Goal: Task Accomplishment & Management: Manage account settings

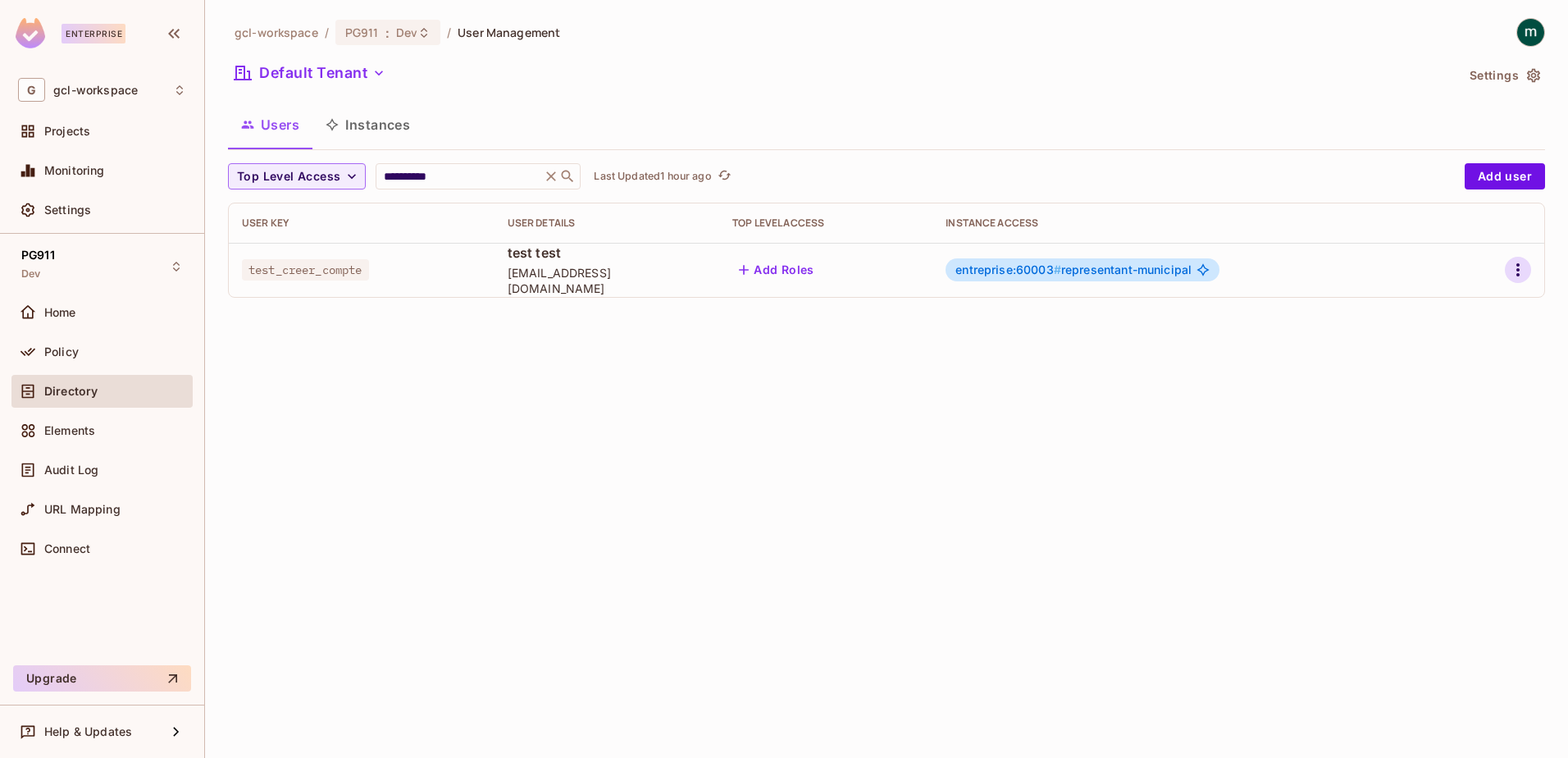
click at [1519, 263] on icon "button" at bounding box center [1517, 270] width 20 height 20
click at [1420, 299] on span "Edit" at bounding box center [1431, 308] width 32 height 26
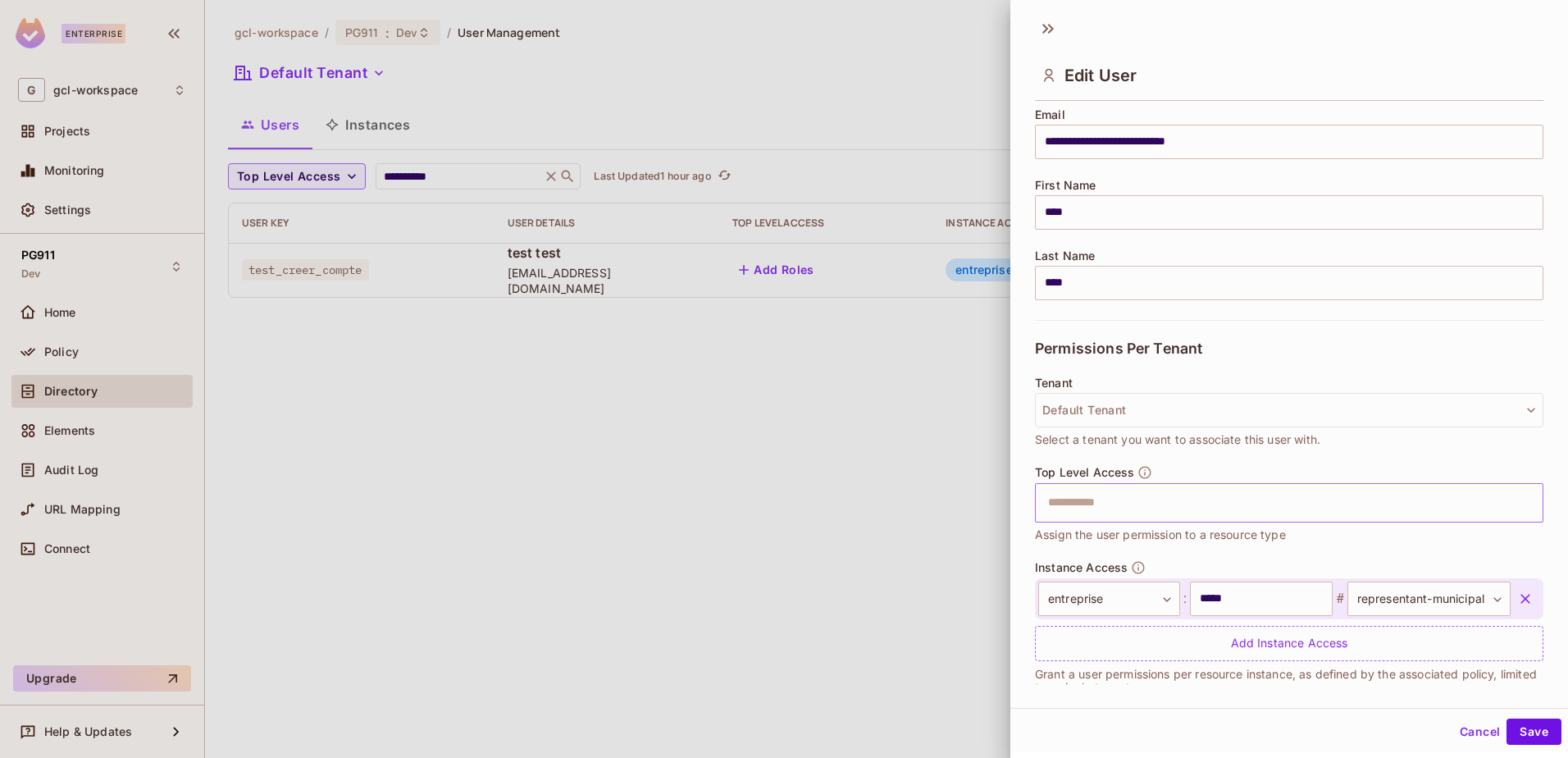
scroll to position [163, 0]
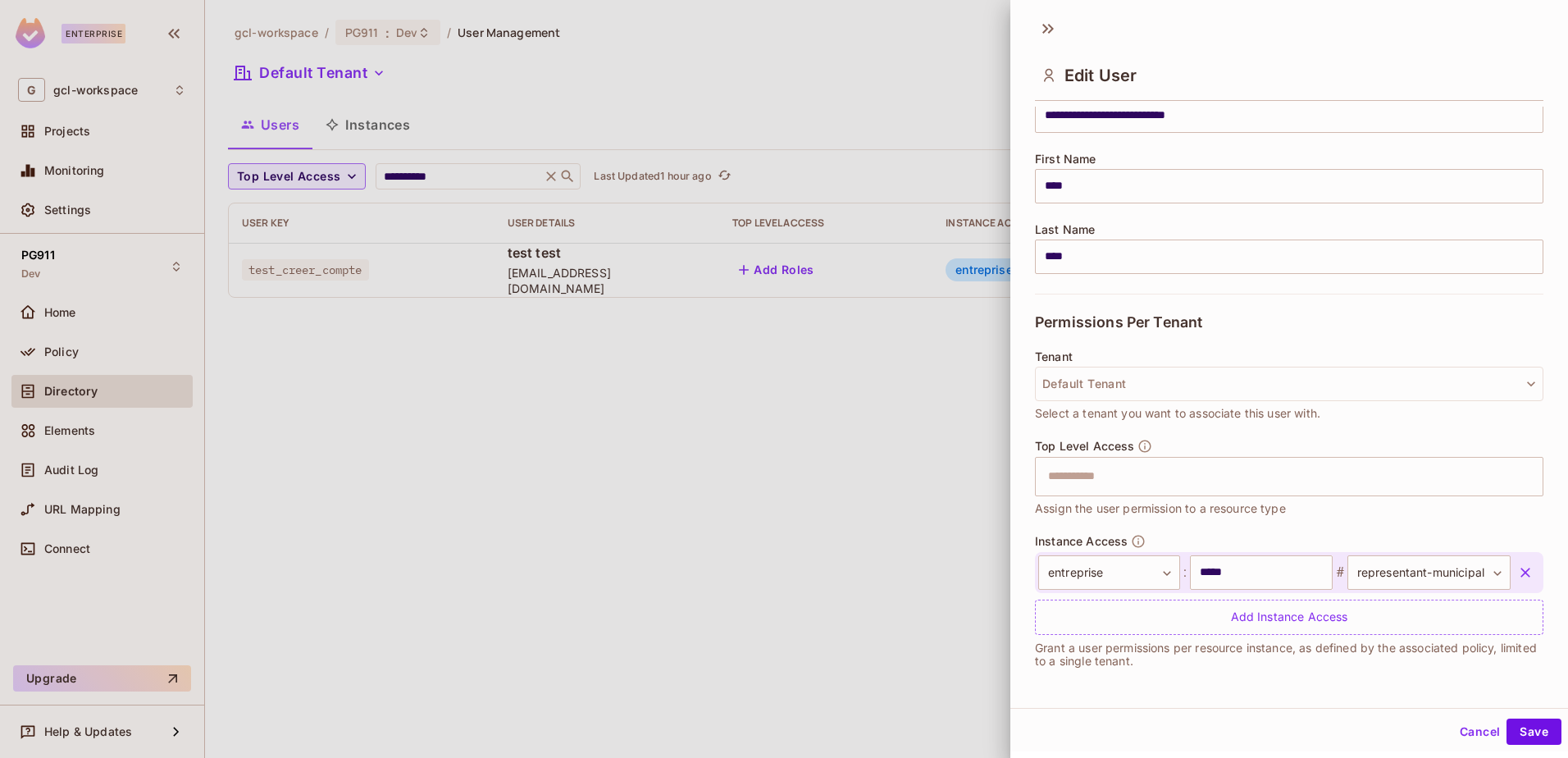
click at [688, 516] on div at bounding box center [784, 379] width 1568 height 758
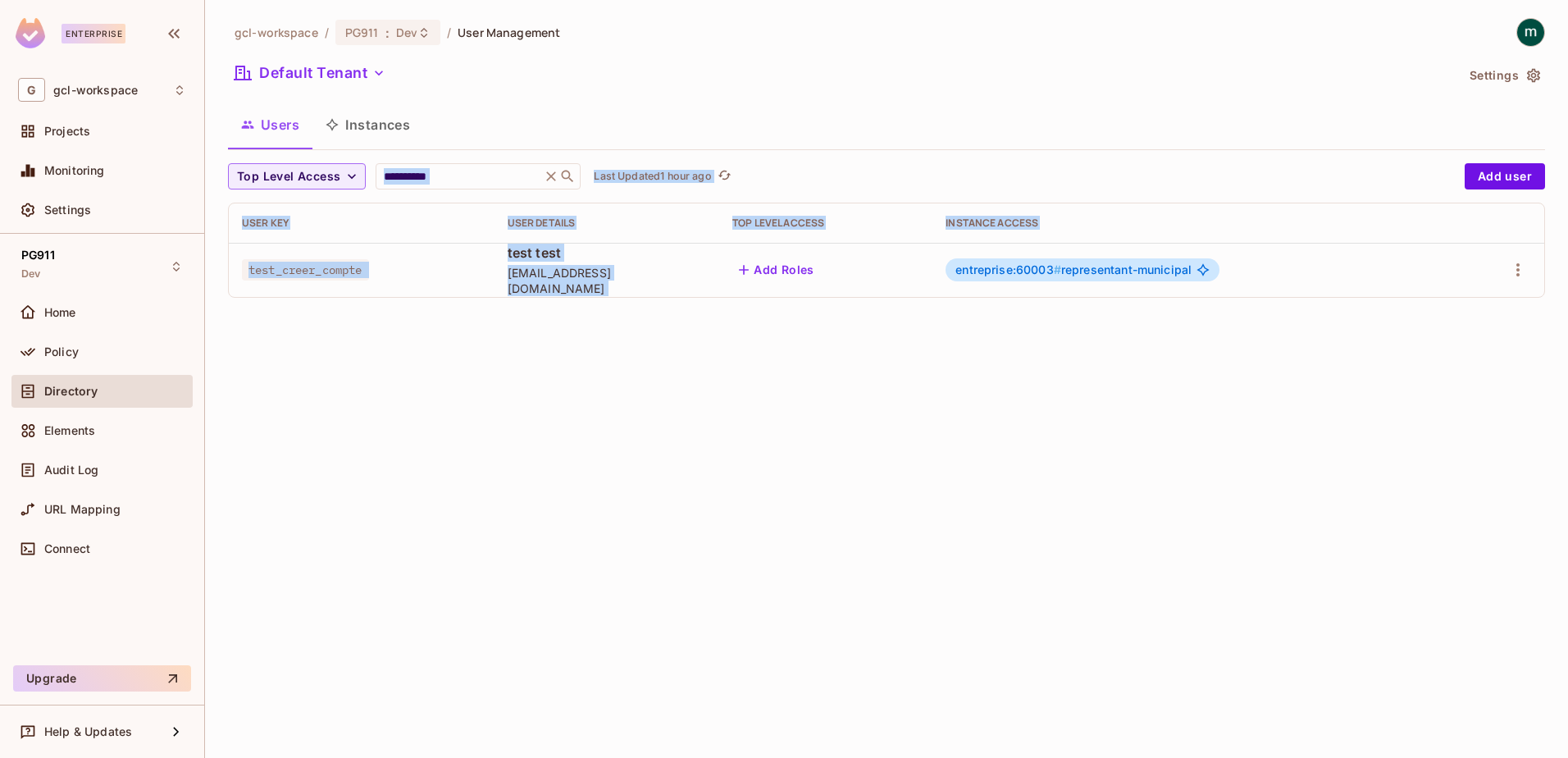
drag, startPoint x: 234, startPoint y: 205, endPoint x: 902, endPoint y: 292, distance: 673.6
click at [907, 292] on div "**********" at bounding box center [886, 379] width 1363 height 758
drag, startPoint x: 902, startPoint y: 292, endPoint x: 668, endPoint y: 347, distance: 240.4
click at [668, 347] on div "**********" at bounding box center [886, 379] width 1363 height 758
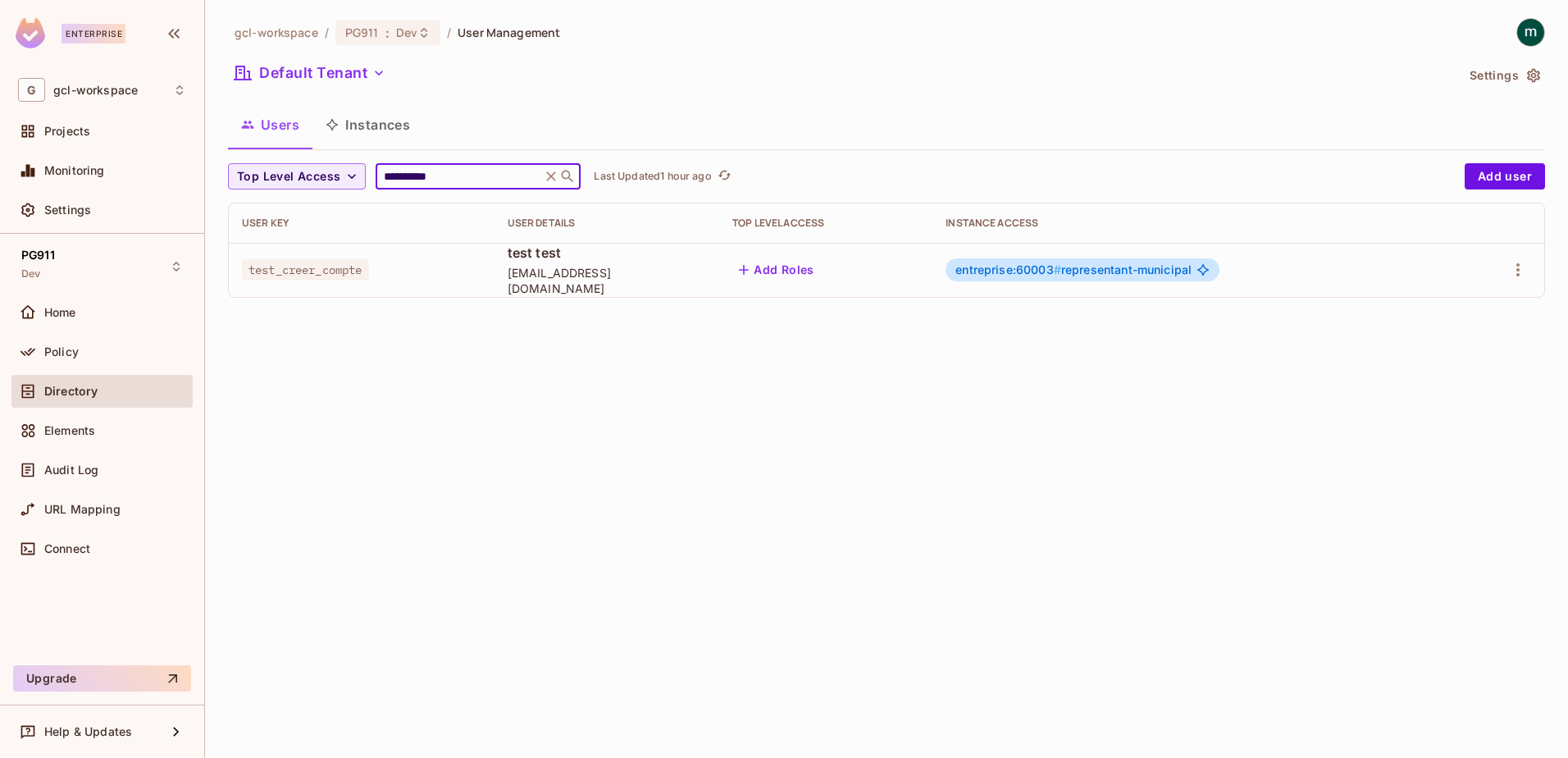
click at [455, 182] on input "**********" at bounding box center [458, 176] width 156 height 16
drag, startPoint x: 361, startPoint y: 171, endPoint x: 324, endPoint y: 171, distance: 37.0
click at [324, 171] on div "**********" at bounding box center [842, 177] width 1228 height 26
click at [557, 176] on icon at bounding box center [551, 176] width 9 height 9
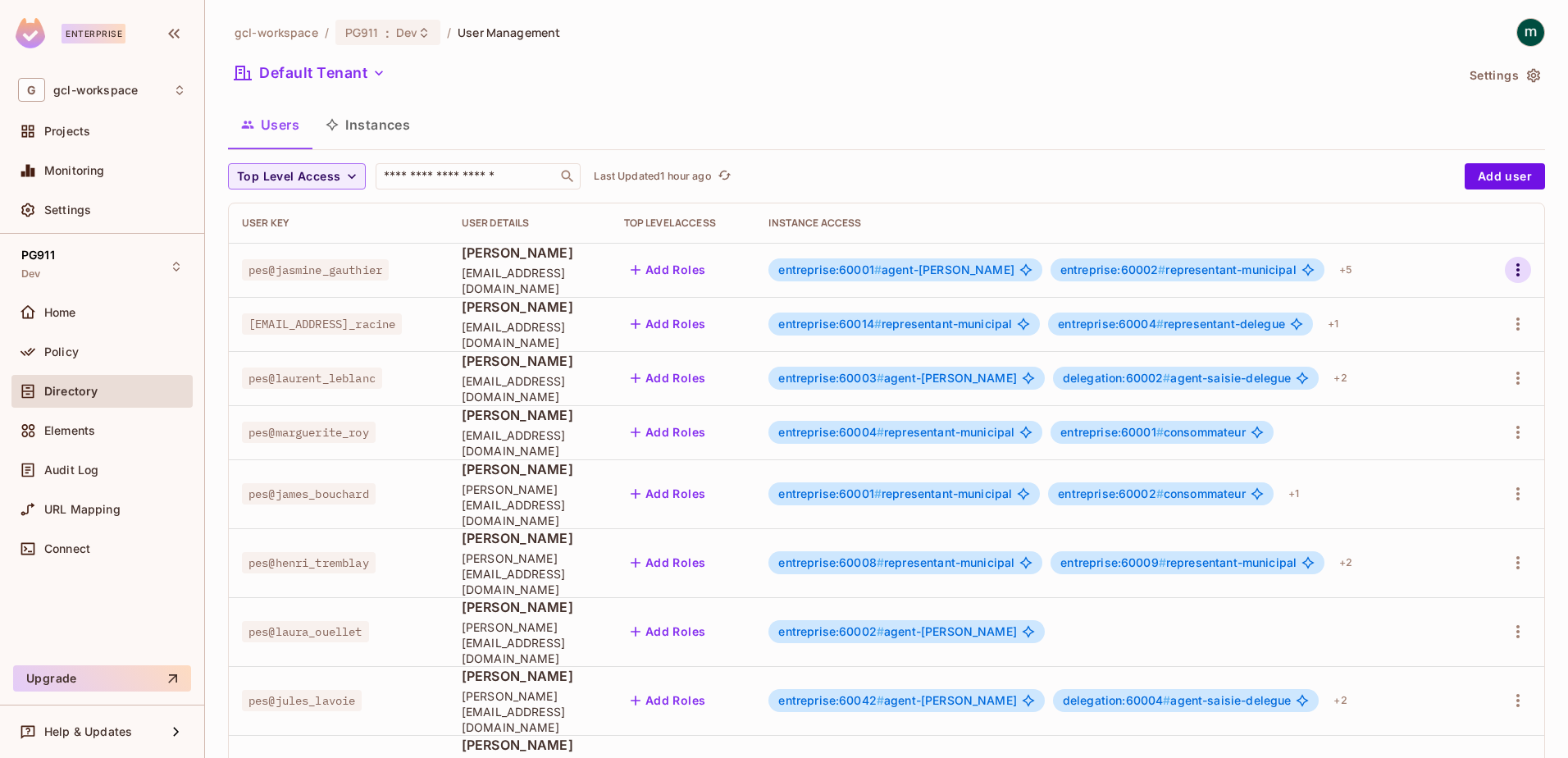
click at [1507, 270] on icon "button" at bounding box center [1517, 270] width 20 height 20
click at [1417, 304] on div "Edit" at bounding box center [1419, 307] width 22 height 16
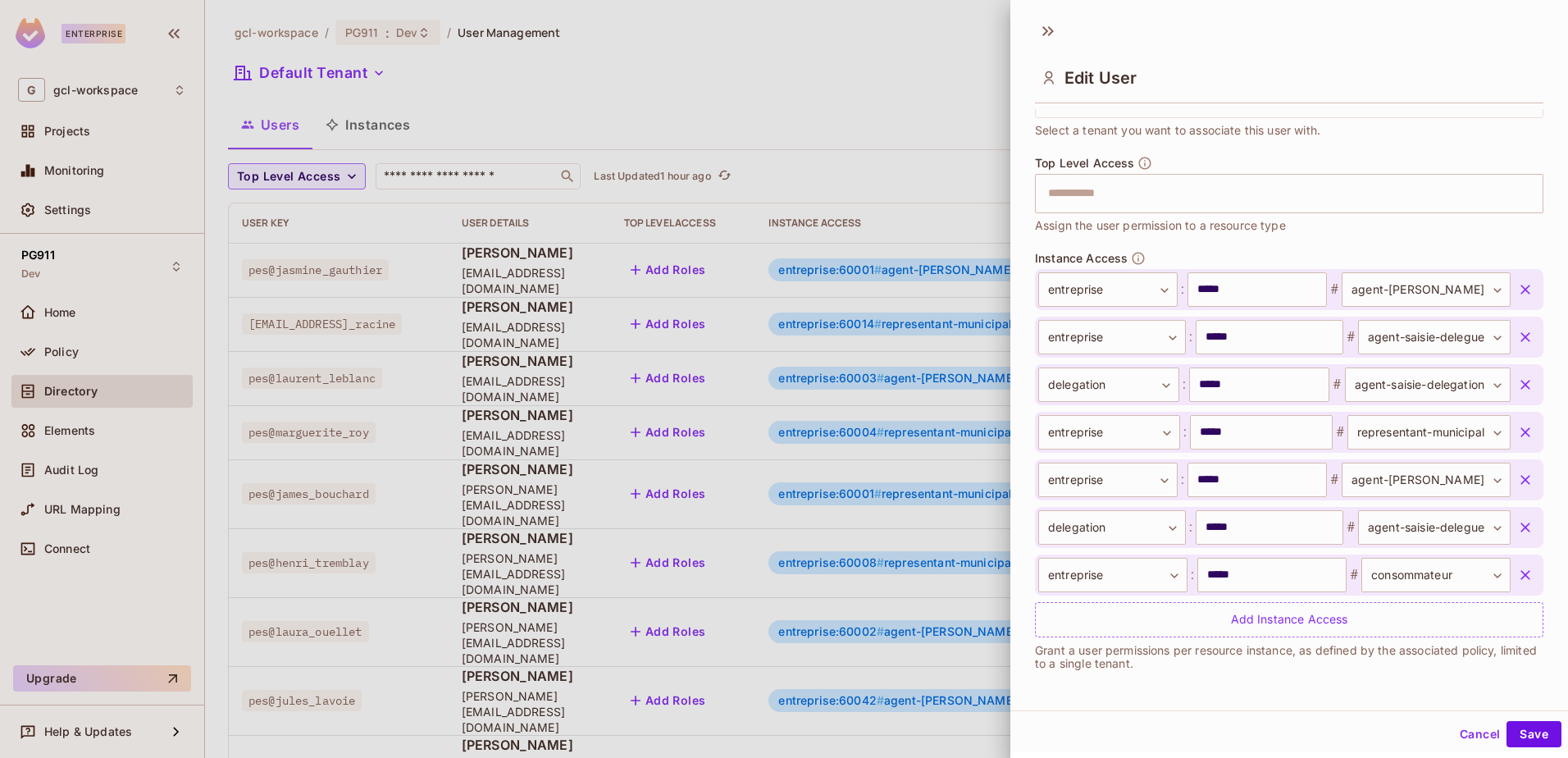
scroll to position [3, 0]
click at [743, 100] on div at bounding box center [784, 379] width 1568 height 758
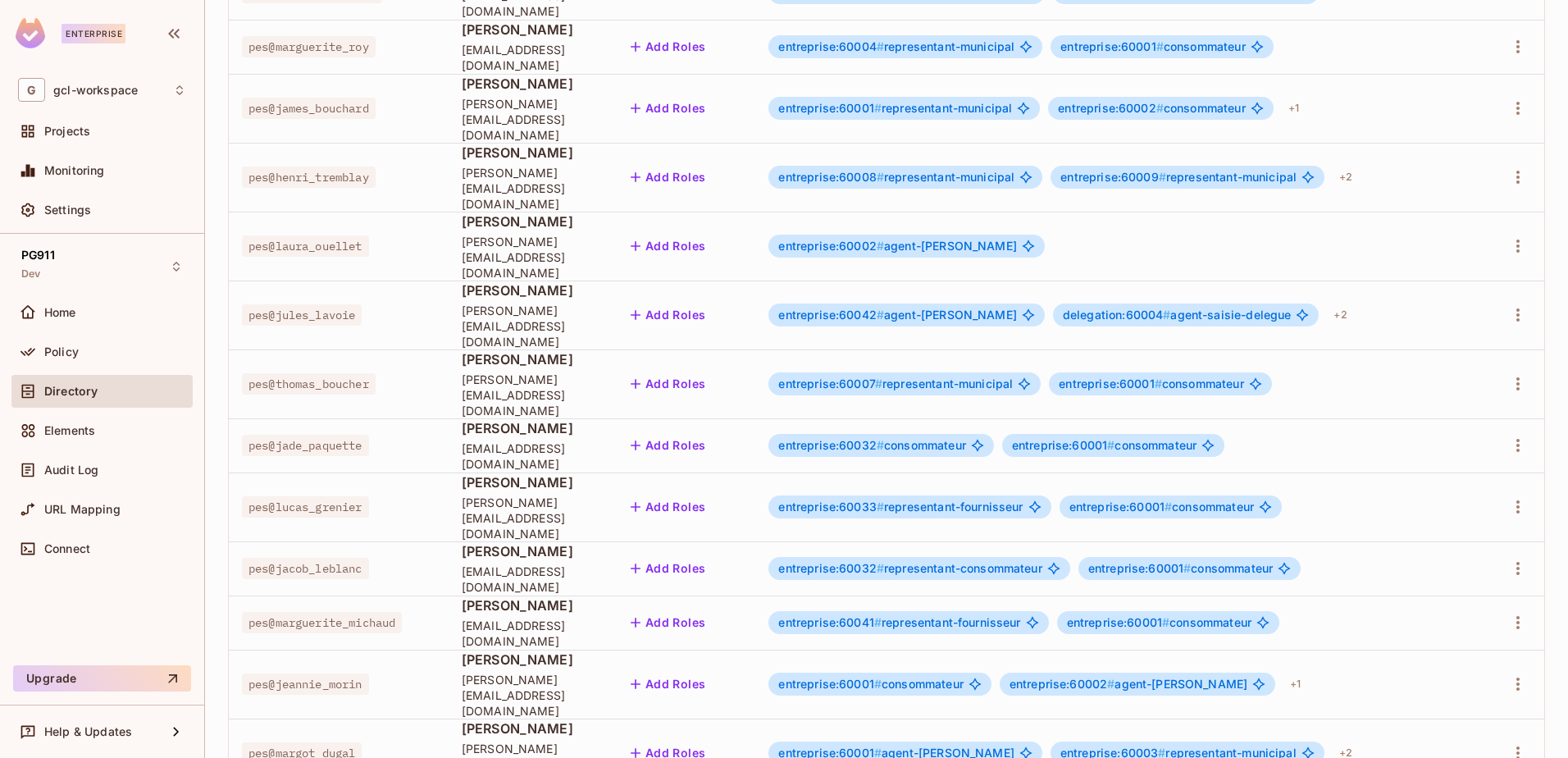
scroll to position [388, 0]
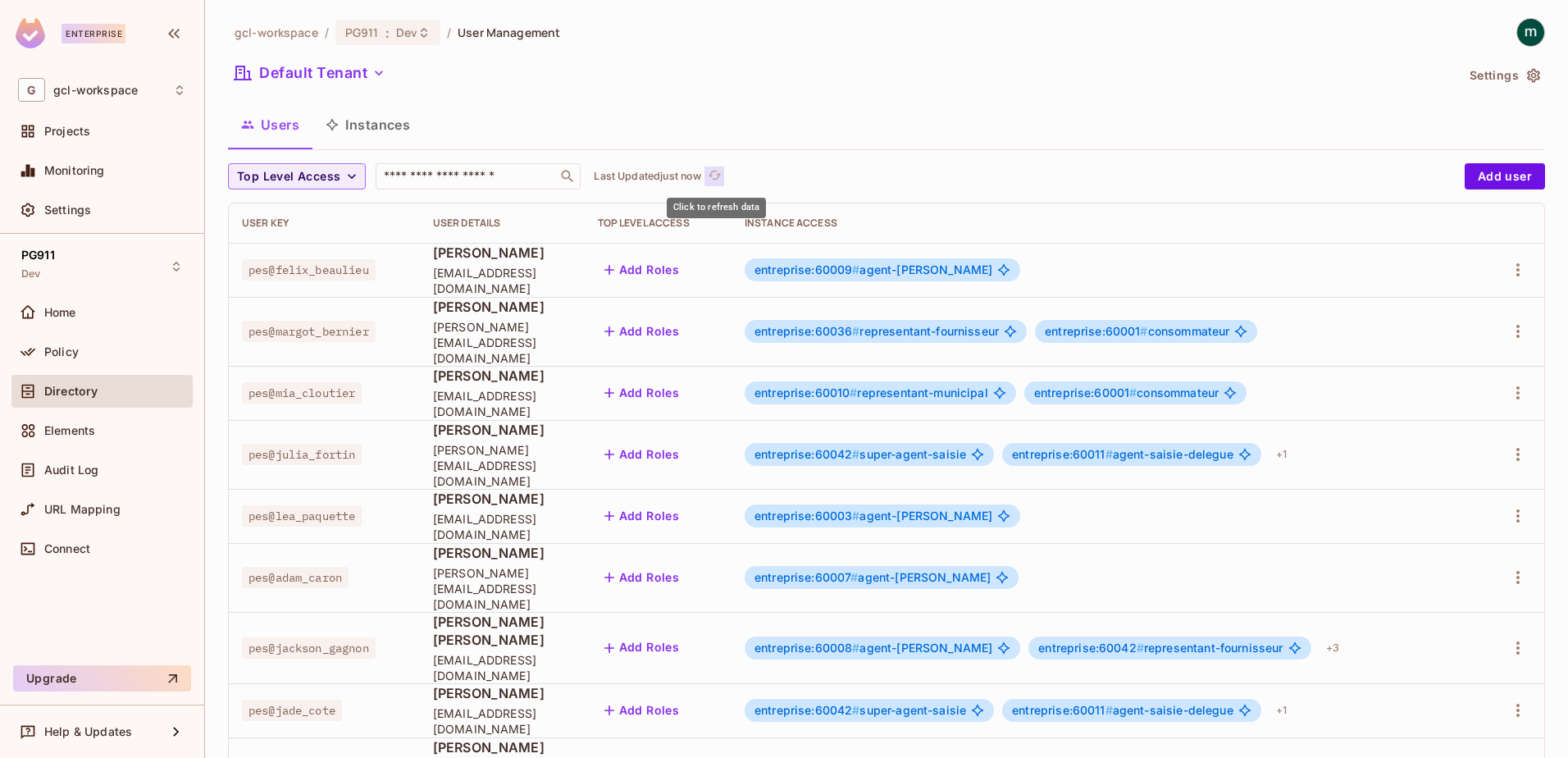
click at [717, 176] on icon "refresh" at bounding box center [714, 175] width 14 height 14
click at [456, 178] on input "text" at bounding box center [466, 176] width 172 height 16
click at [512, 172] on input "text" at bounding box center [466, 176] width 172 height 16
click at [722, 179] on icon "refresh" at bounding box center [714, 175] width 14 height 14
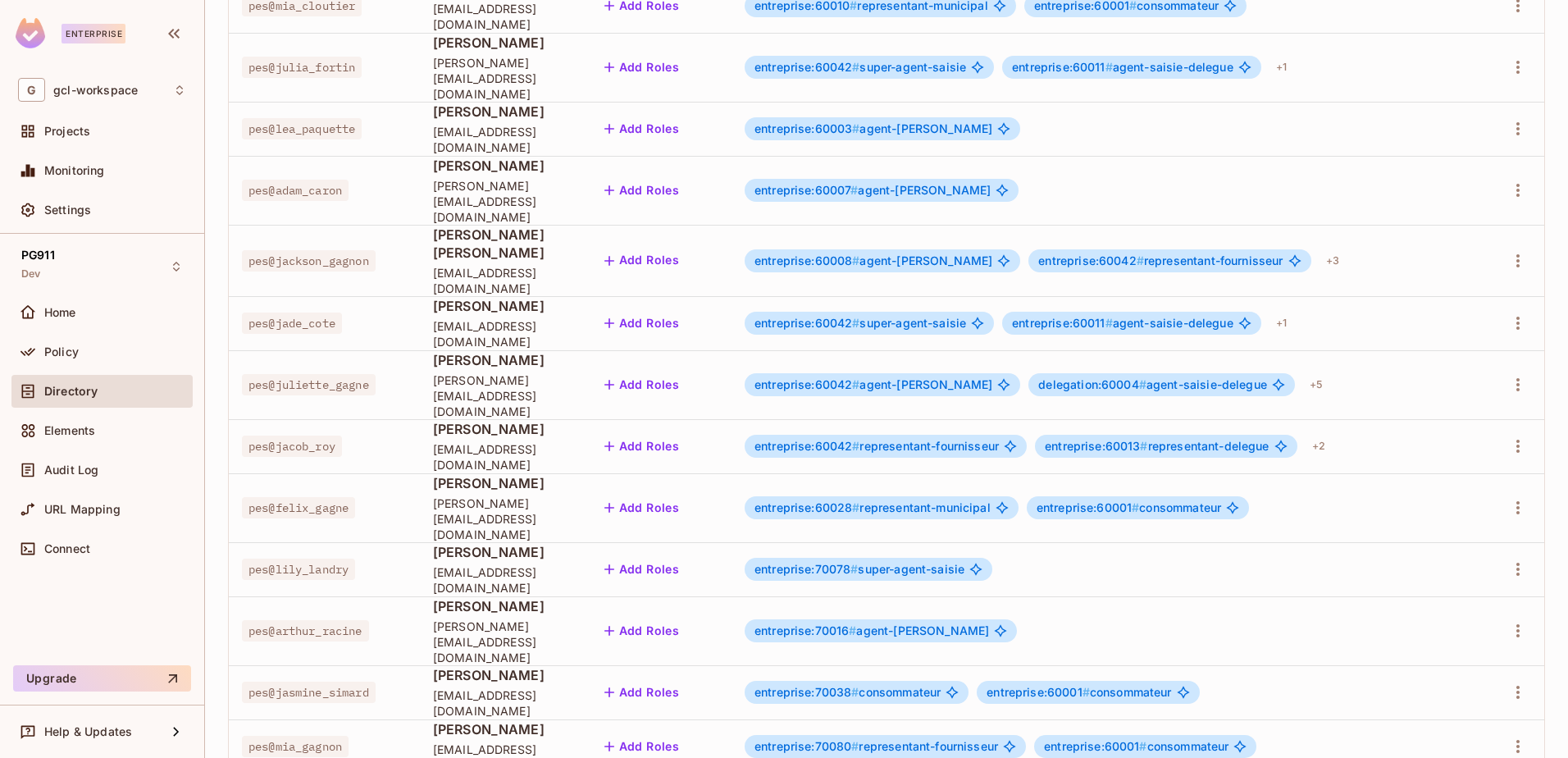
scroll to position [388, 0]
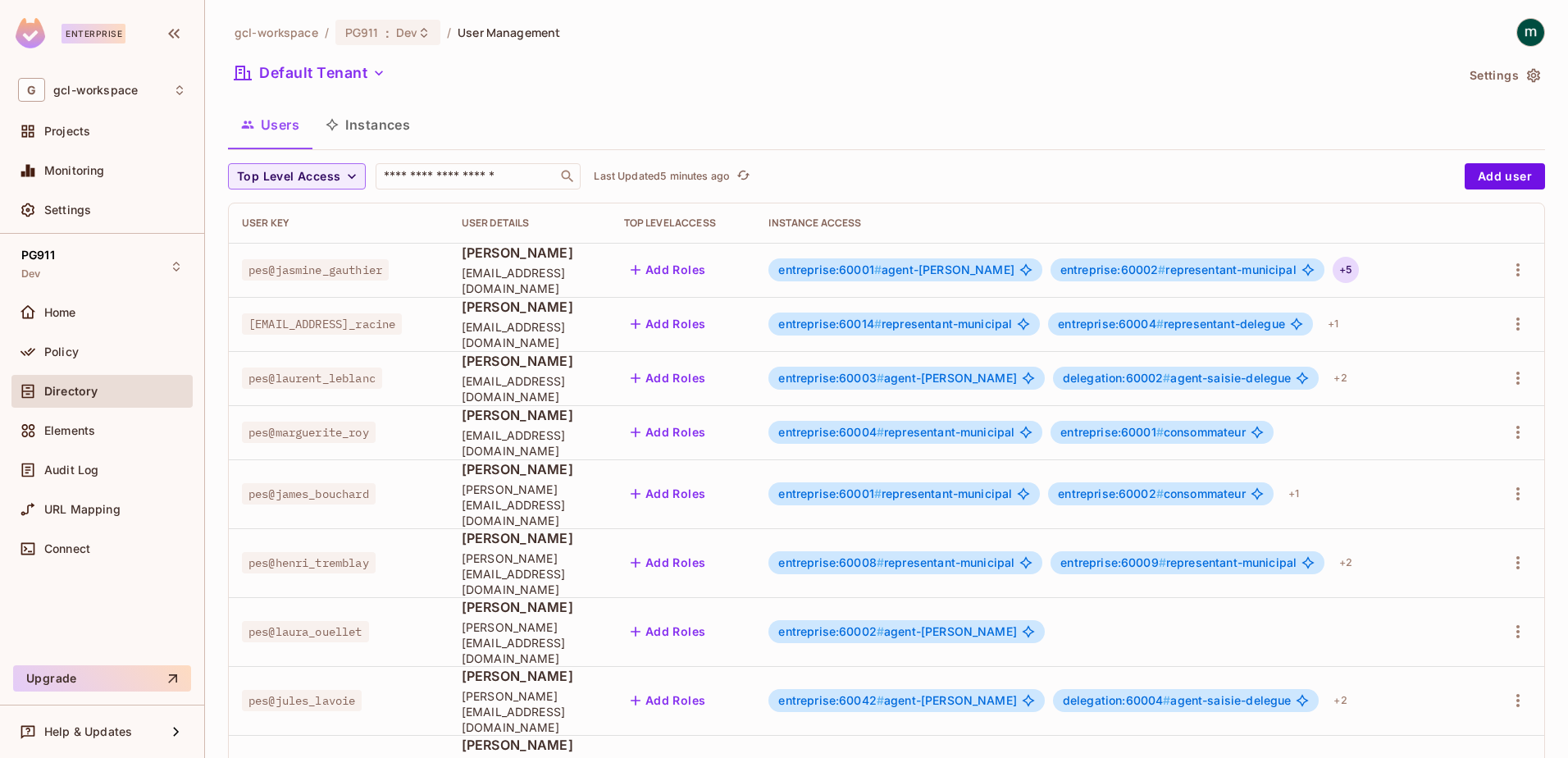
click at [1333, 268] on div "+ 5" at bounding box center [1346, 270] width 26 height 26
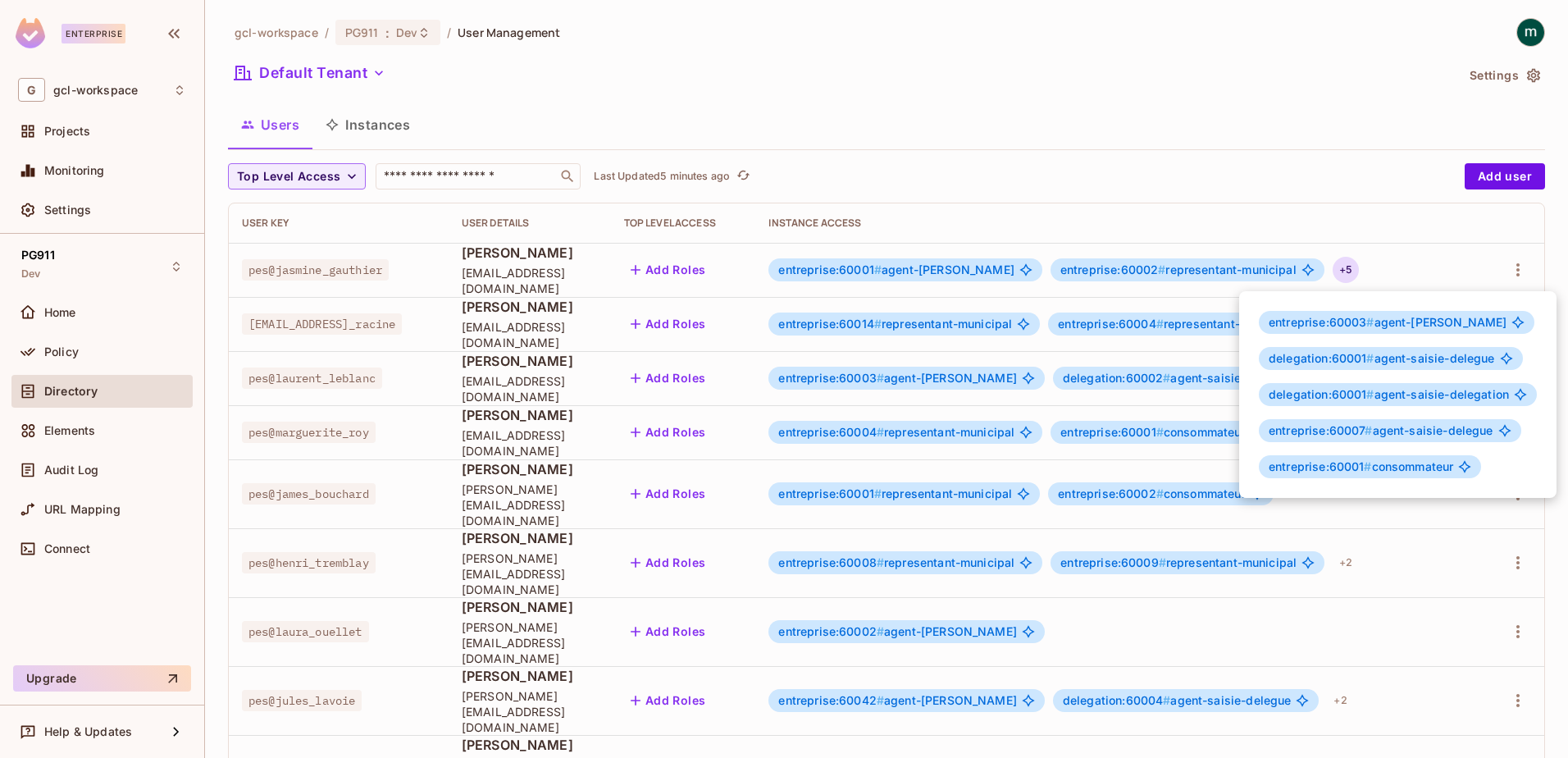
click at [1279, 163] on div at bounding box center [784, 379] width 1568 height 758
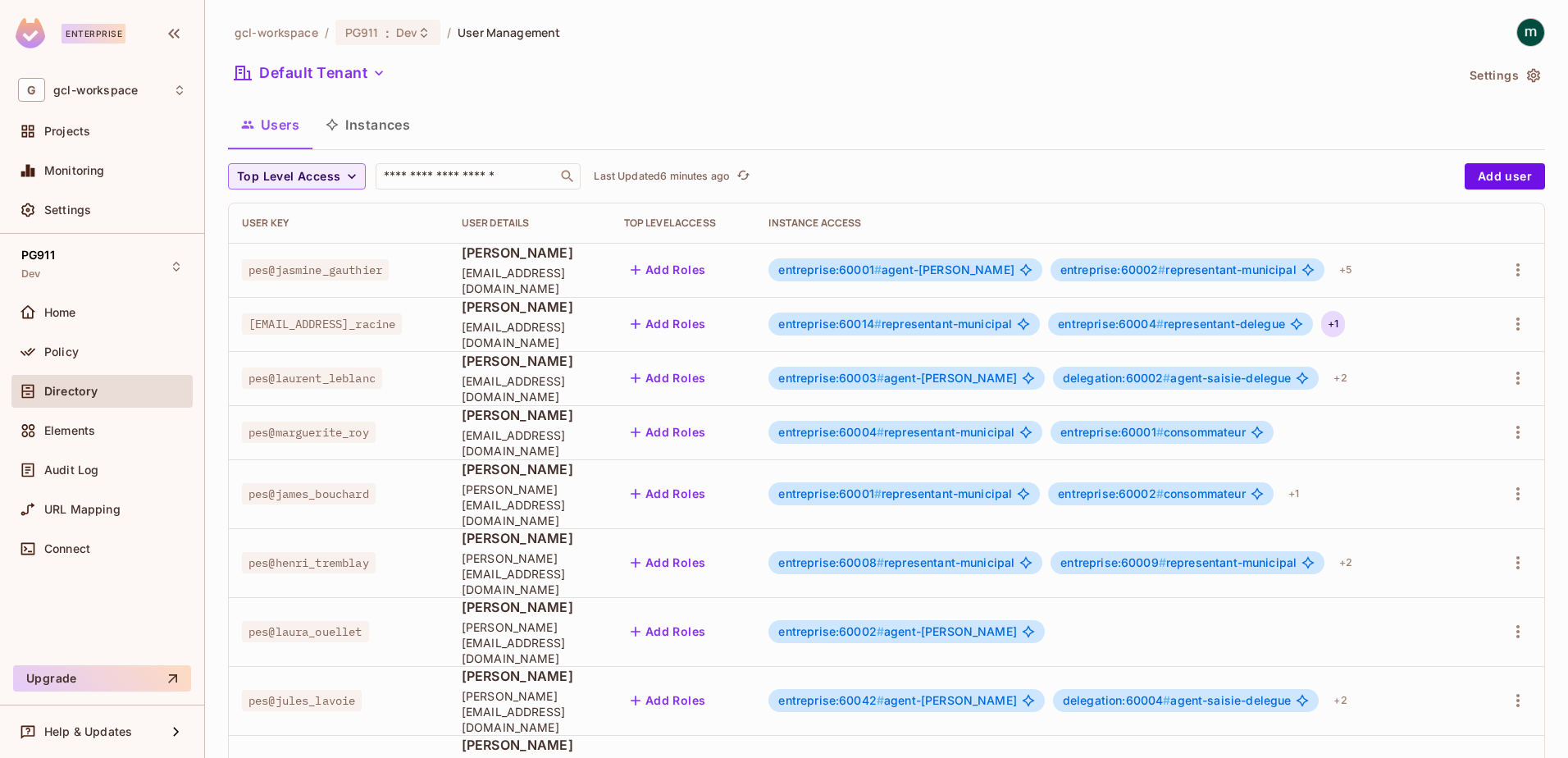
click at [1345, 324] on div "+ 1" at bounding box center [1333, 325] width 24 height 26
click at [1201, 227] on div at bounding box center [784, 379] width 1568 height 758
click at [1327, 379] on div "+ 2" at bounding box center [1340, 379] width 26 height 26
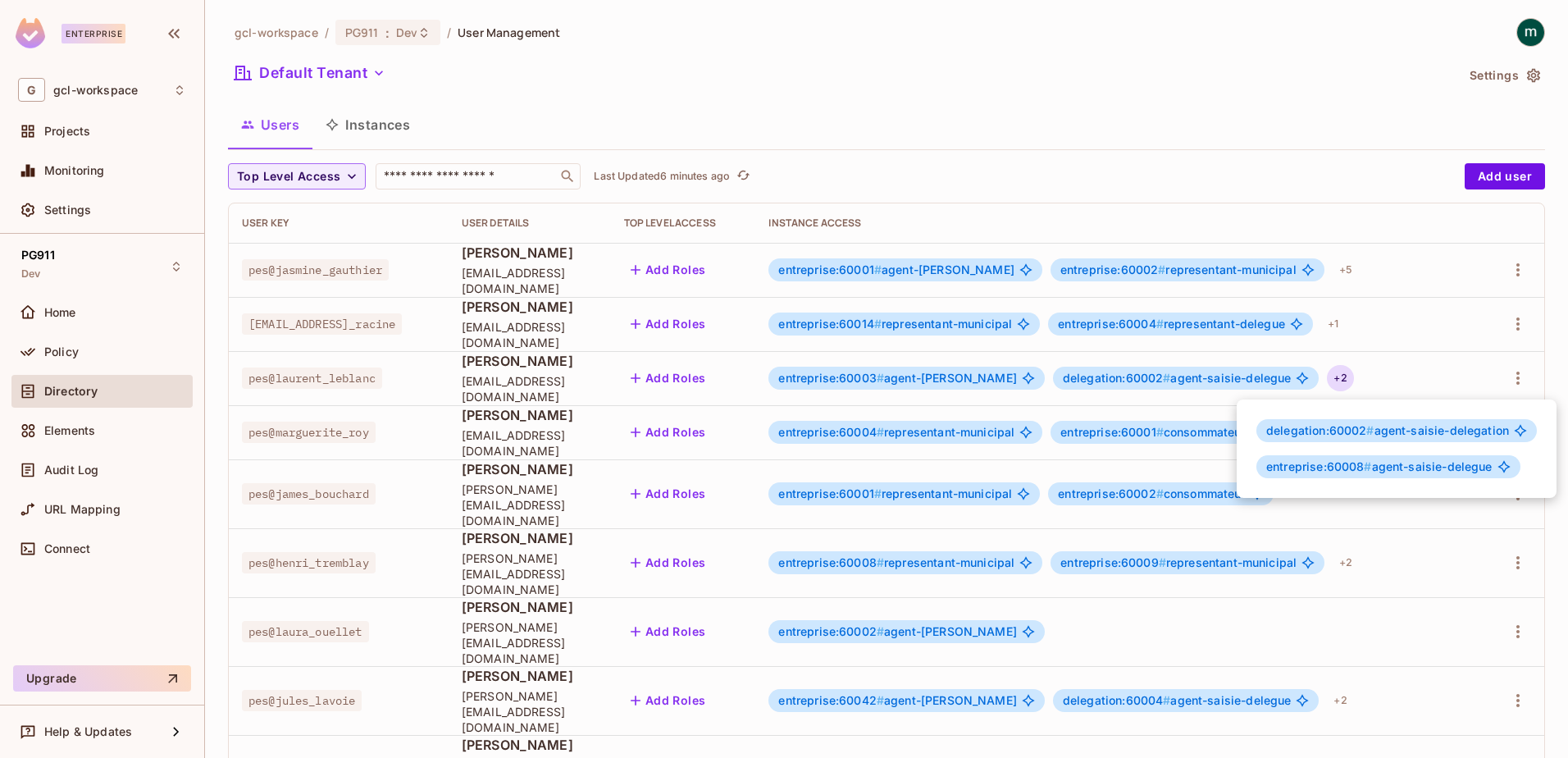
click at [1200, 179] on div at bounding box center [784, 379] width 1568 height 758
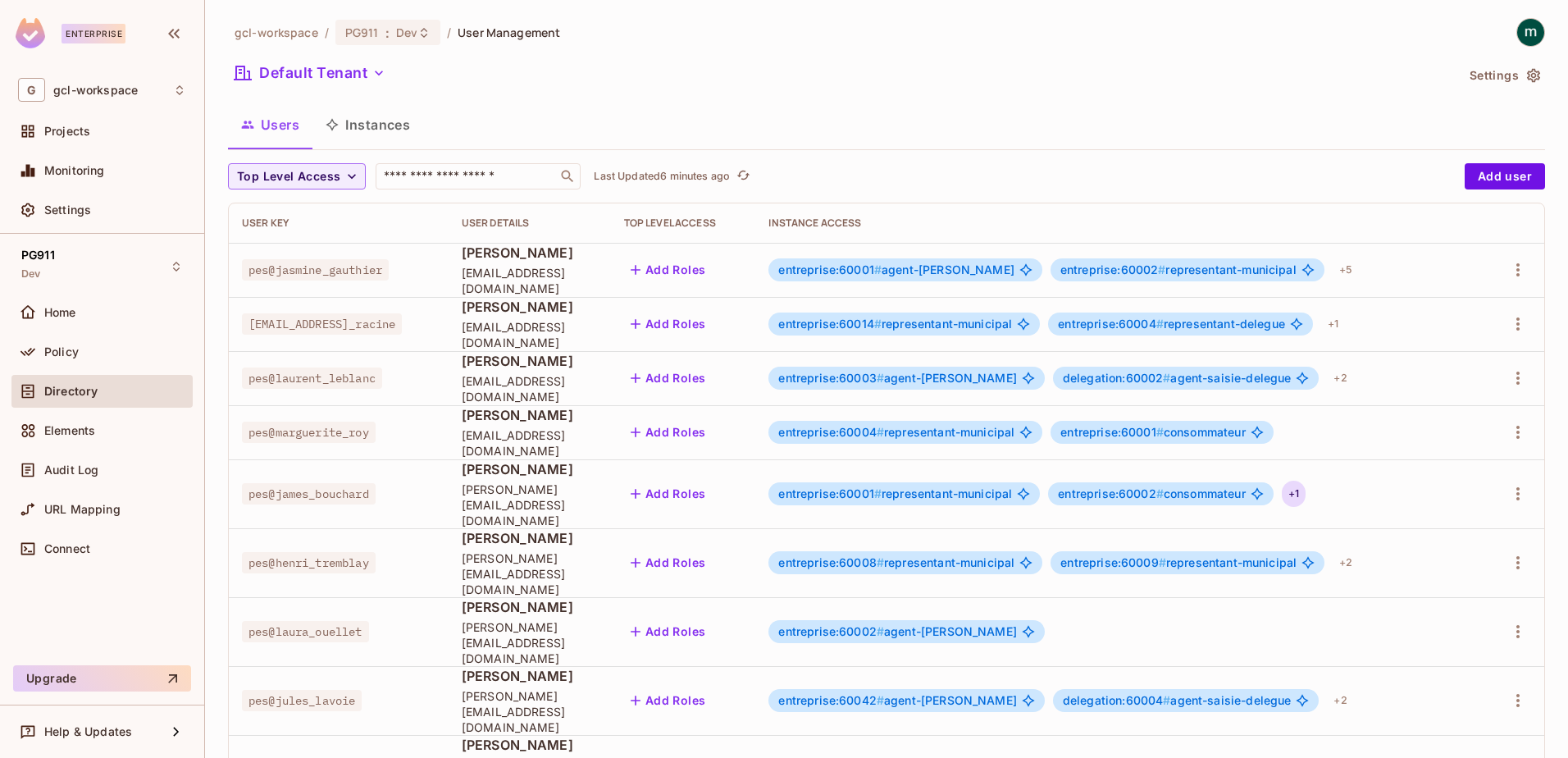
click at [1305, 483] on div "+ 1" at bounding box center [1293, 494] width 24 height 26
click at [1106, 66] on div at bounding box center [784, 379] width 1568 height 758
click at [1359, 550] on div "+ 2" at bounding box center [1346, 563] width 26 height 26
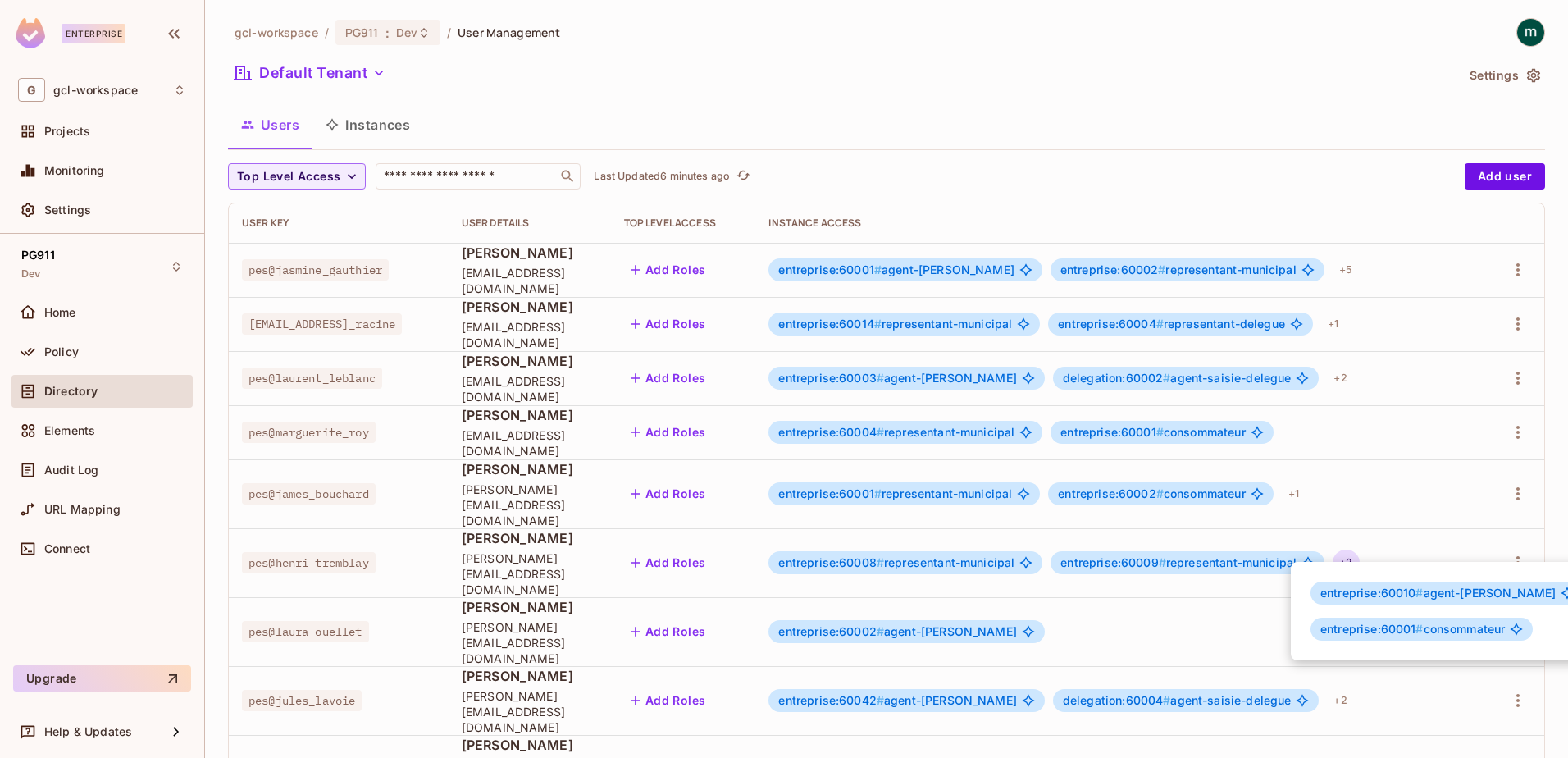
click at [1510, 265] on div at bounding box center [784, 379] width 1568 height 758
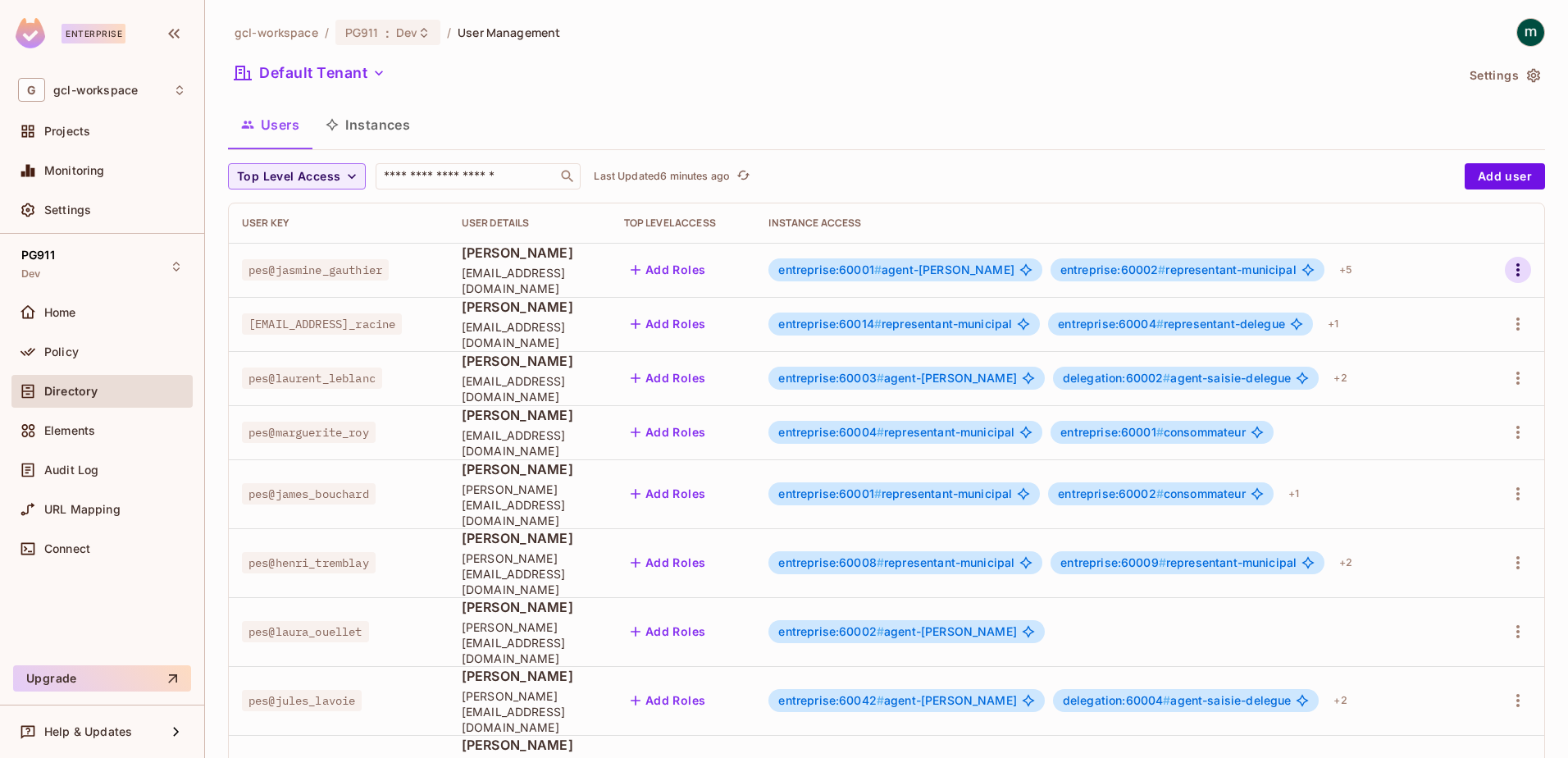
click at [1507, 268] on icon "button" at bounding box center [1517, 270] width 20 height 20
click at [1402, 305] on div "Edit" at bounding box center [1404, 308] width 60 height 26
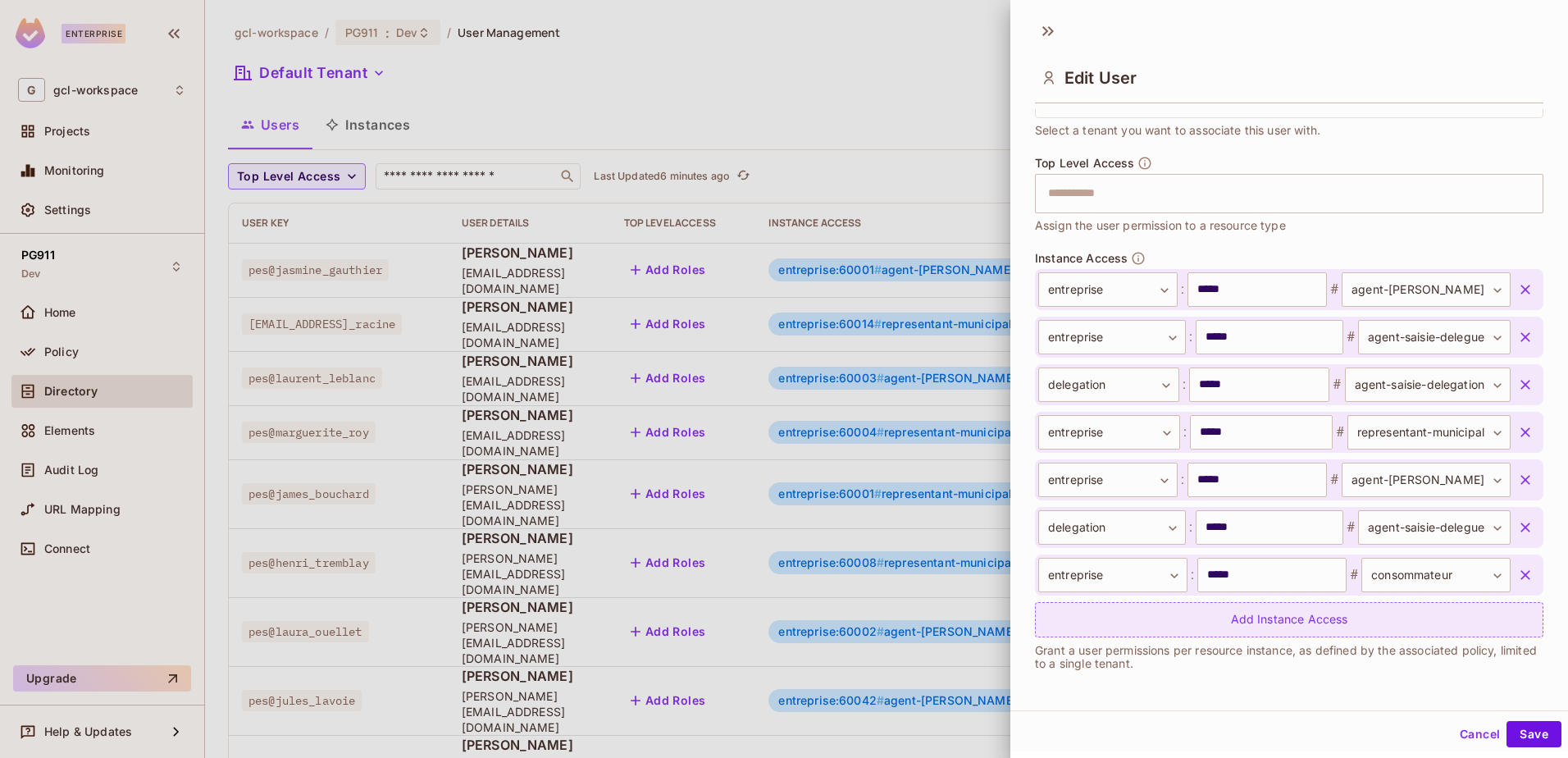
scroll to position [3, 0]
click at [1112, 610] on div "Add Instance Access" at bounding box center [1289, 617] width 509 height 35
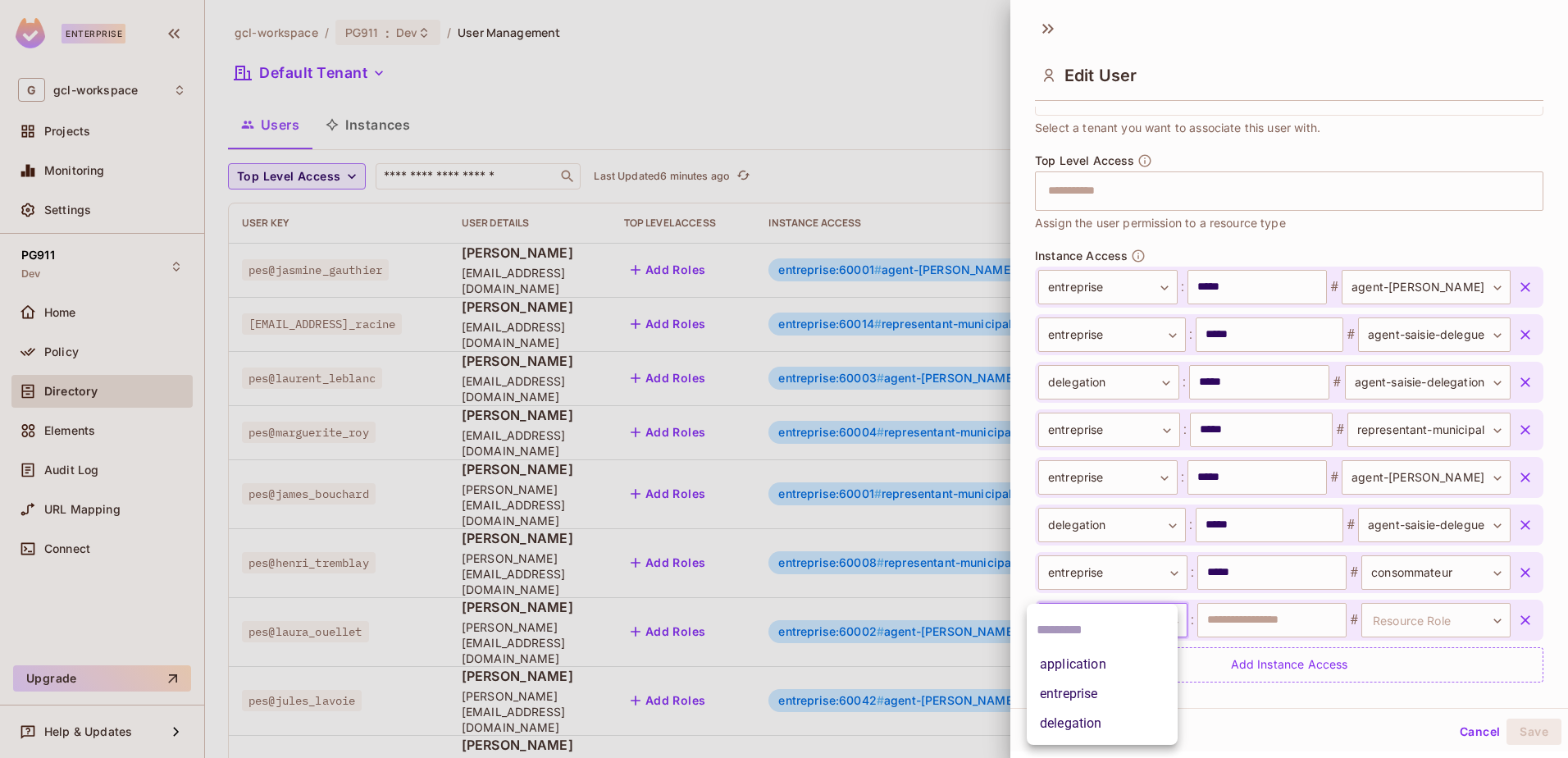
click at [1163, 613] on body "Enterprise G gcl-workspace Projects Monitoring Settings PG911 Dev Home Policy D…" at bounding box center [784, 379] width 1568 height 758
click at [797, 82] on div at bounding box center [784, 379] width 1568 height 758
click at [1461, 727] on button "Cancel" at bounding box center [1479, 732] width 53 height 26
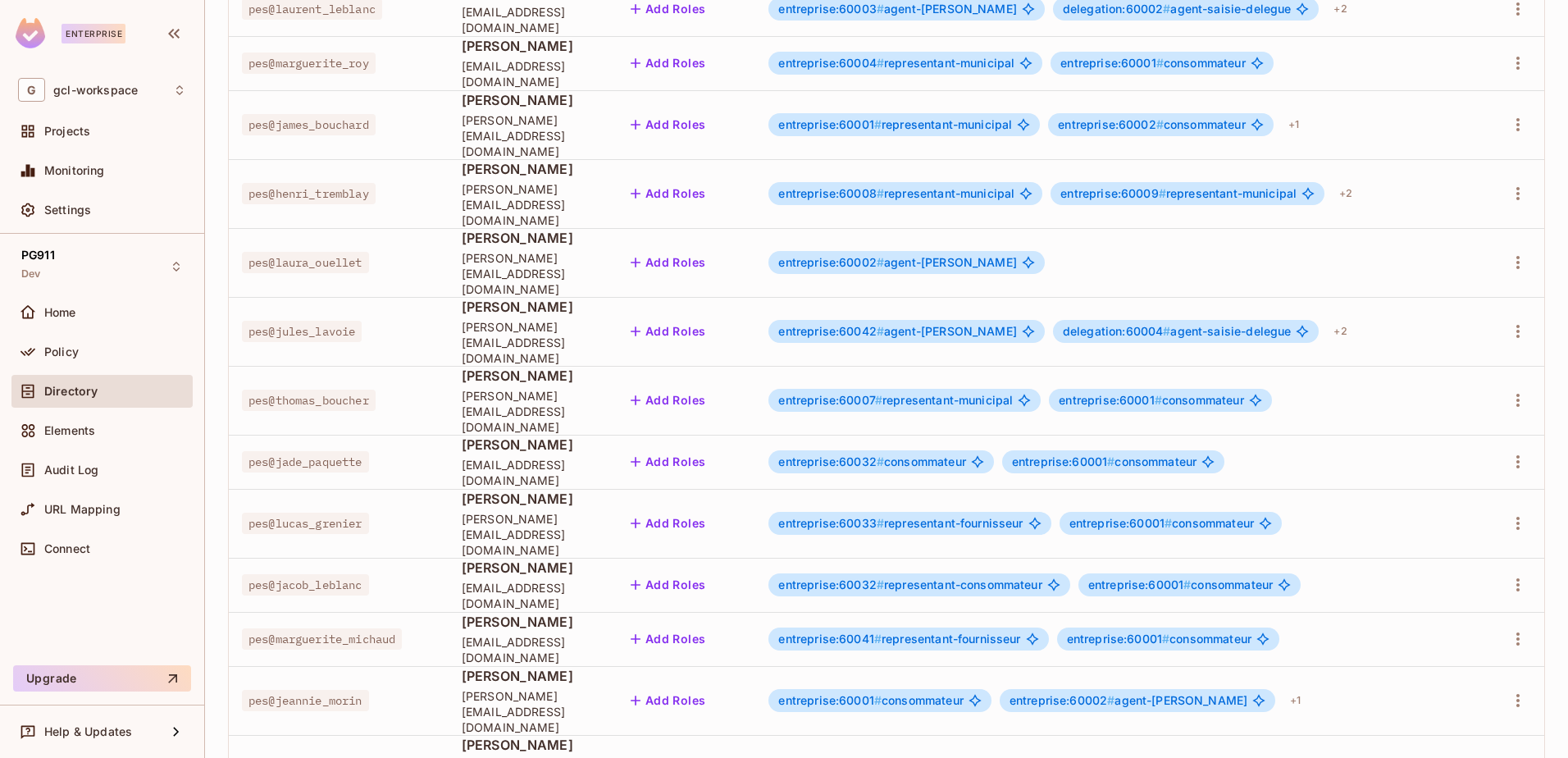
scroll to position [388, 0]
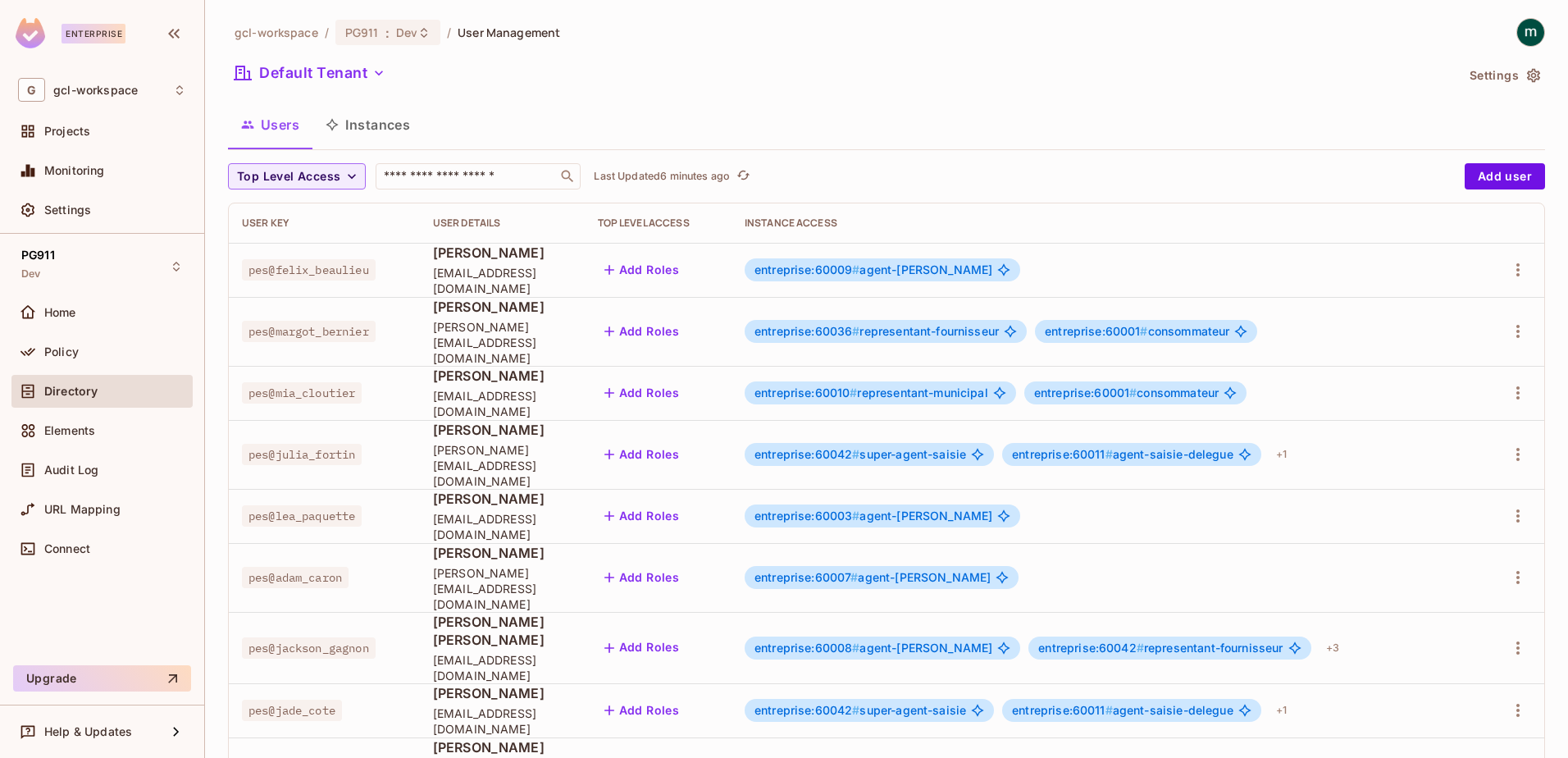
click at [1303, 757] on div "+ 5" at bounding box center [1316, 772] width 26 height 26
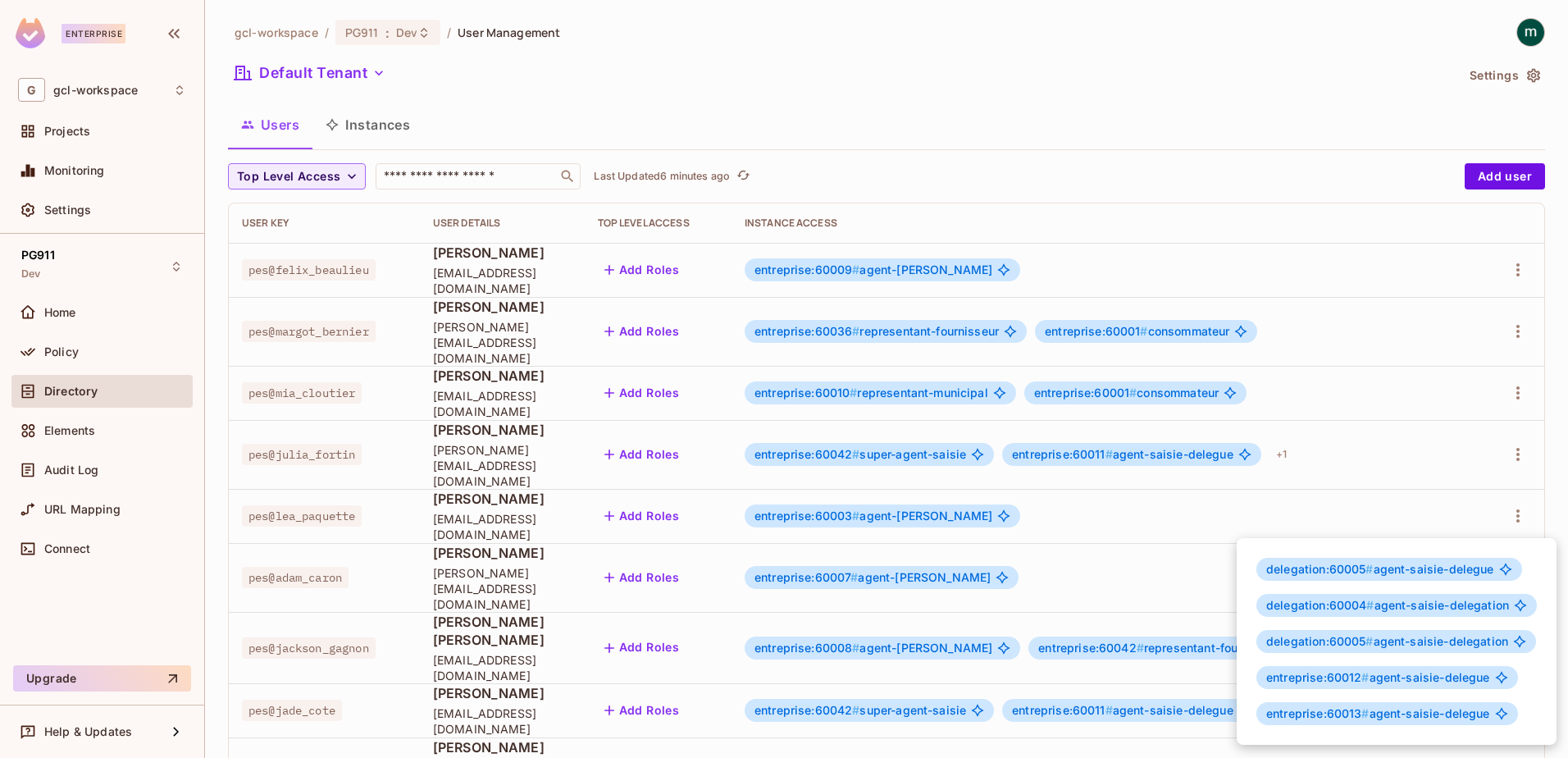
click at [1089, 97] on div at bounding box center [784, 379] width 1568 height 758
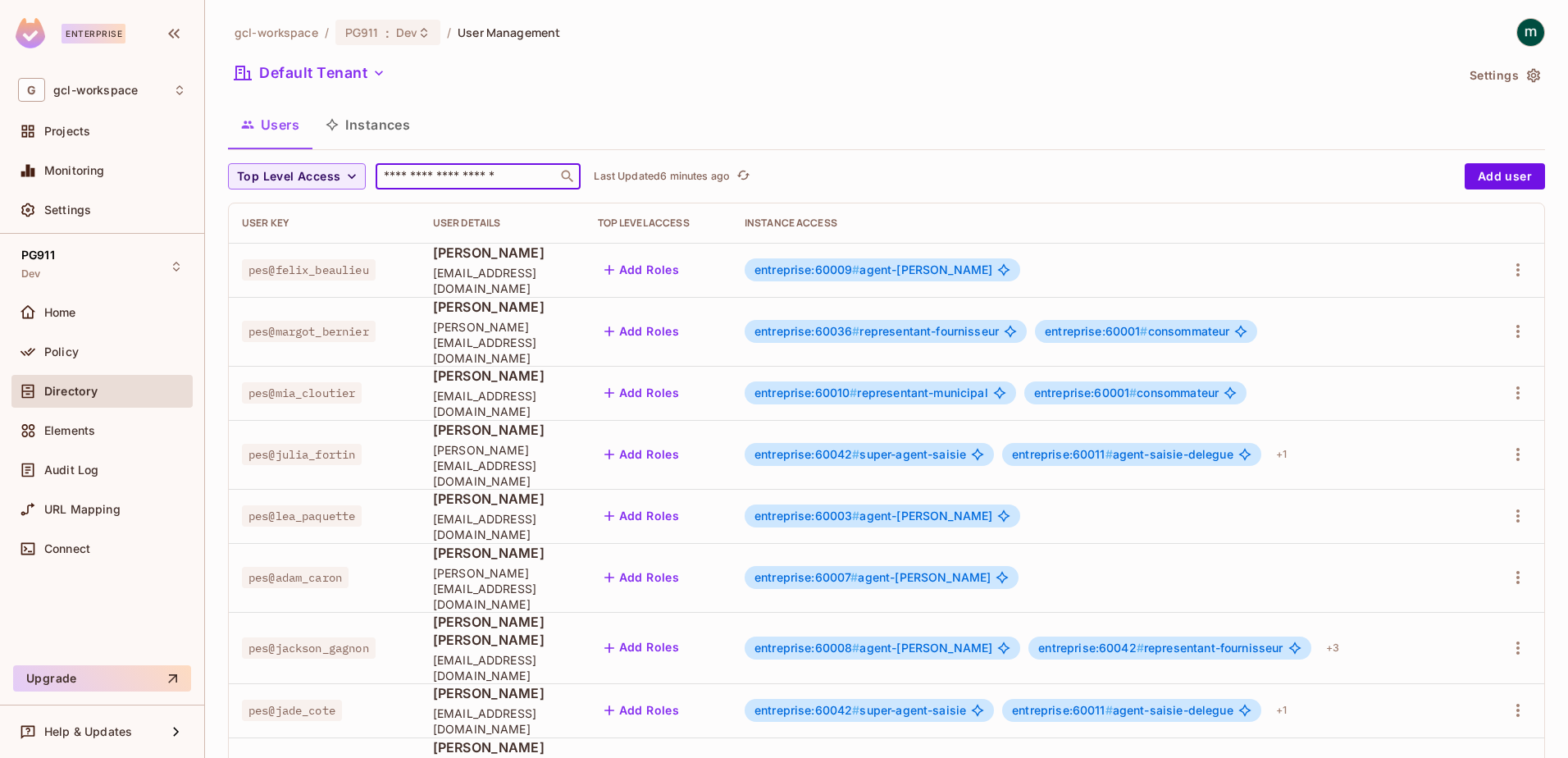
click at [459, 182] on input "text" at bounding box center [466, 176] width 172 height 16
click at [566, 179] on icon at bounding box center [567, 176] width 12 height 12
click at [750, 169] on icon "refresh" at bounding box center [743, 175] width 14 height 14
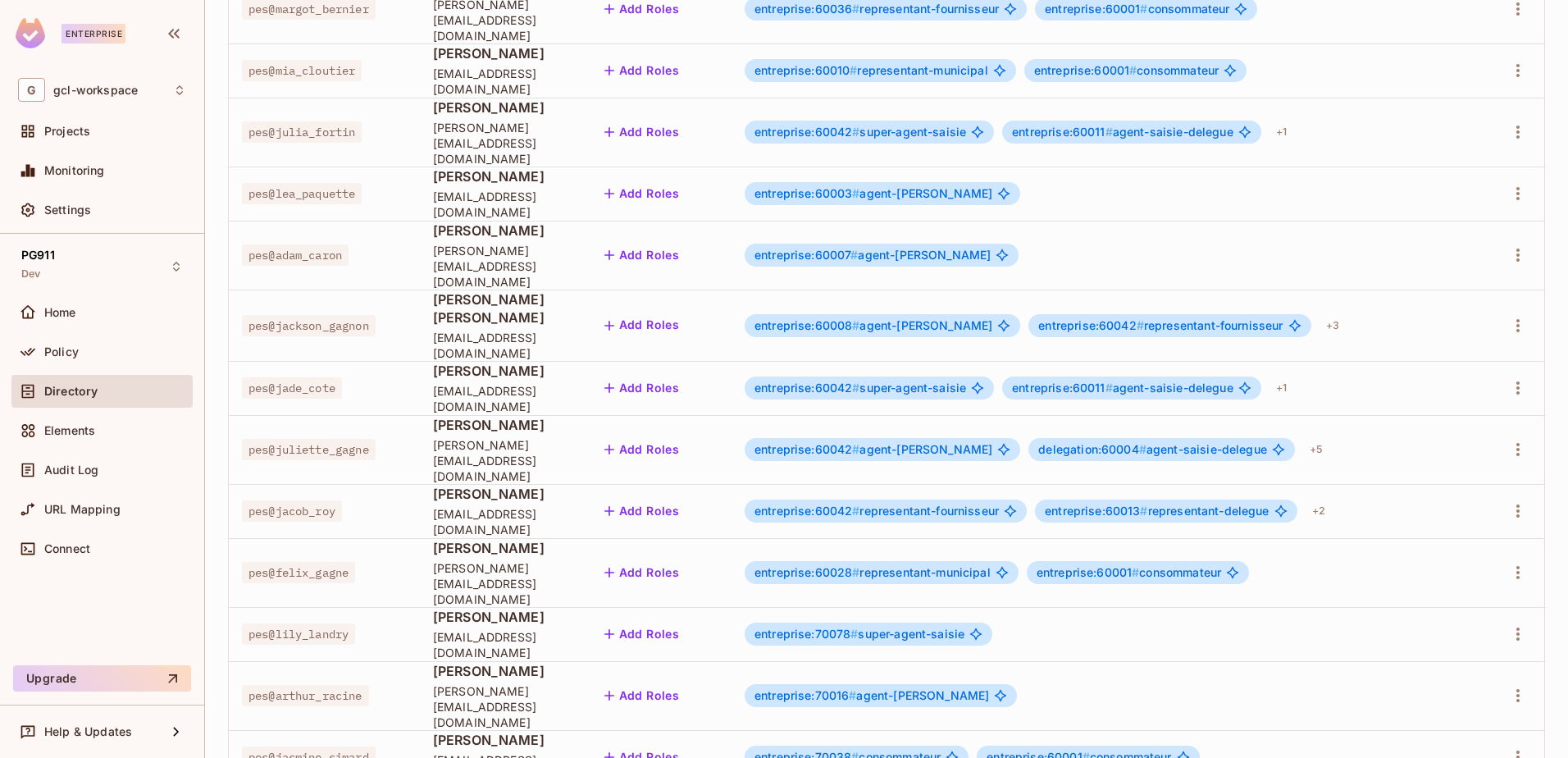
scroll to position [388, 0]
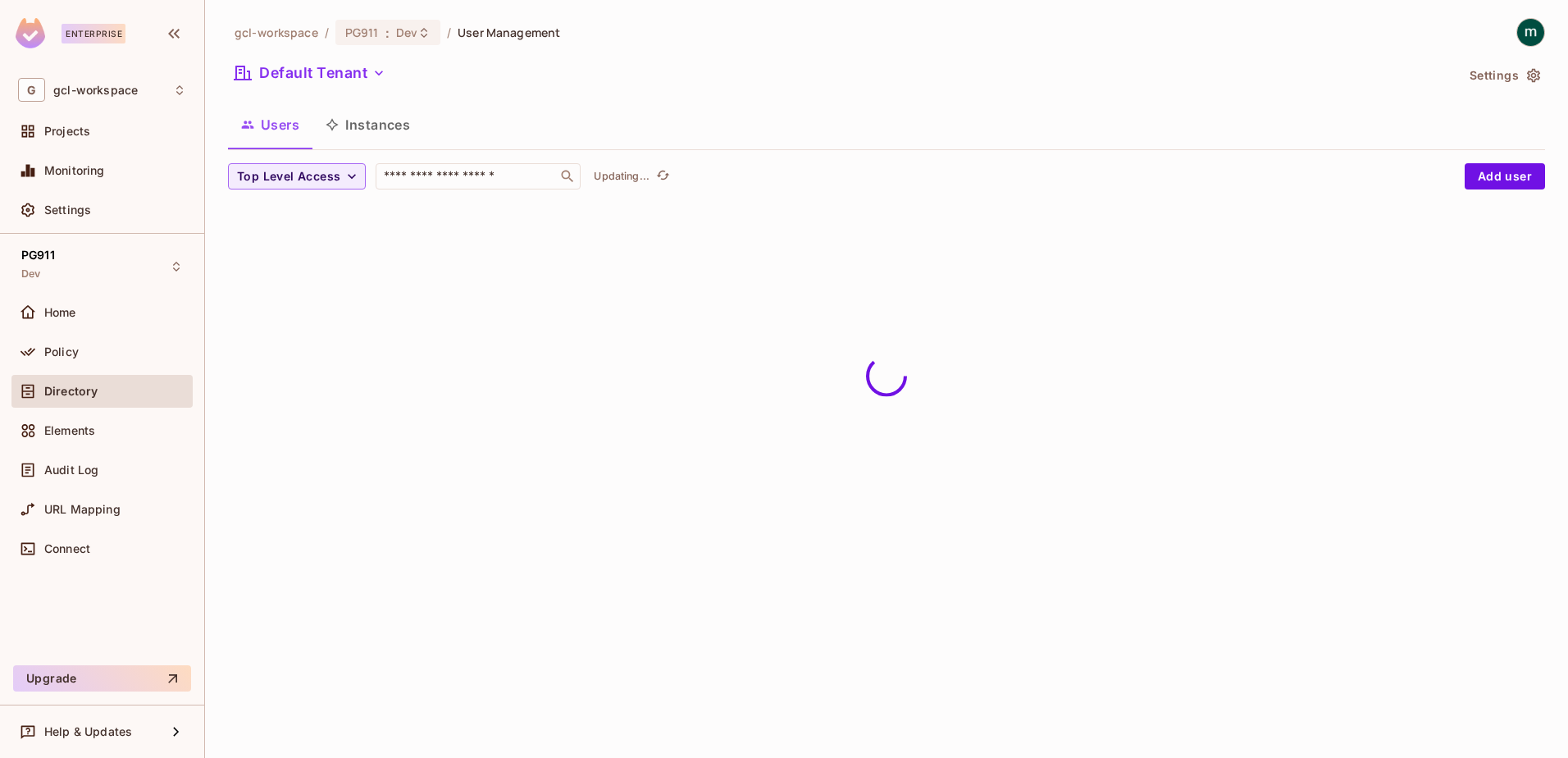
scroll to position [0, 0]
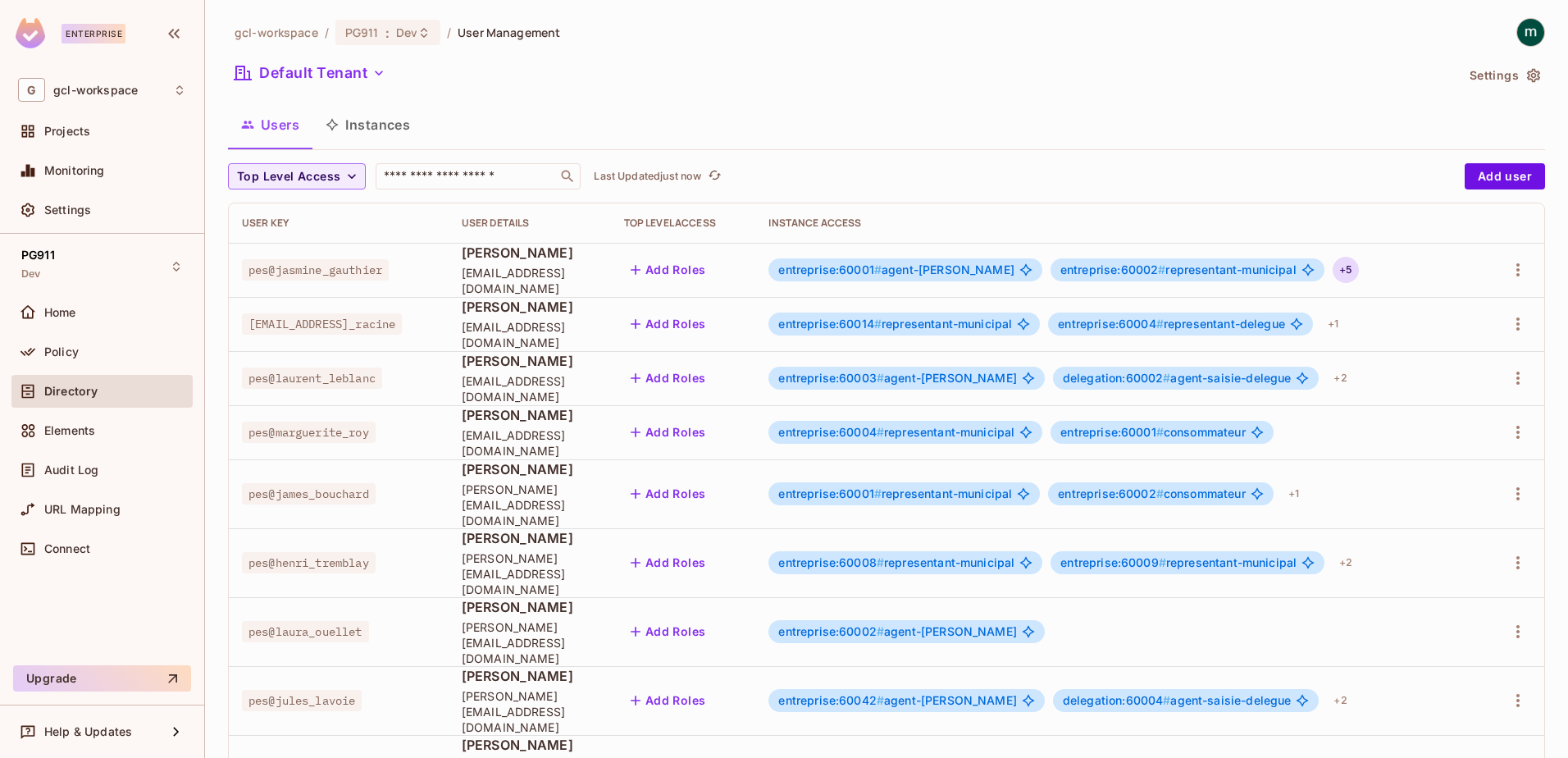
click at [1340, 270] on div "+ 5" at bounding box center [1346, 270] width 26 height 26
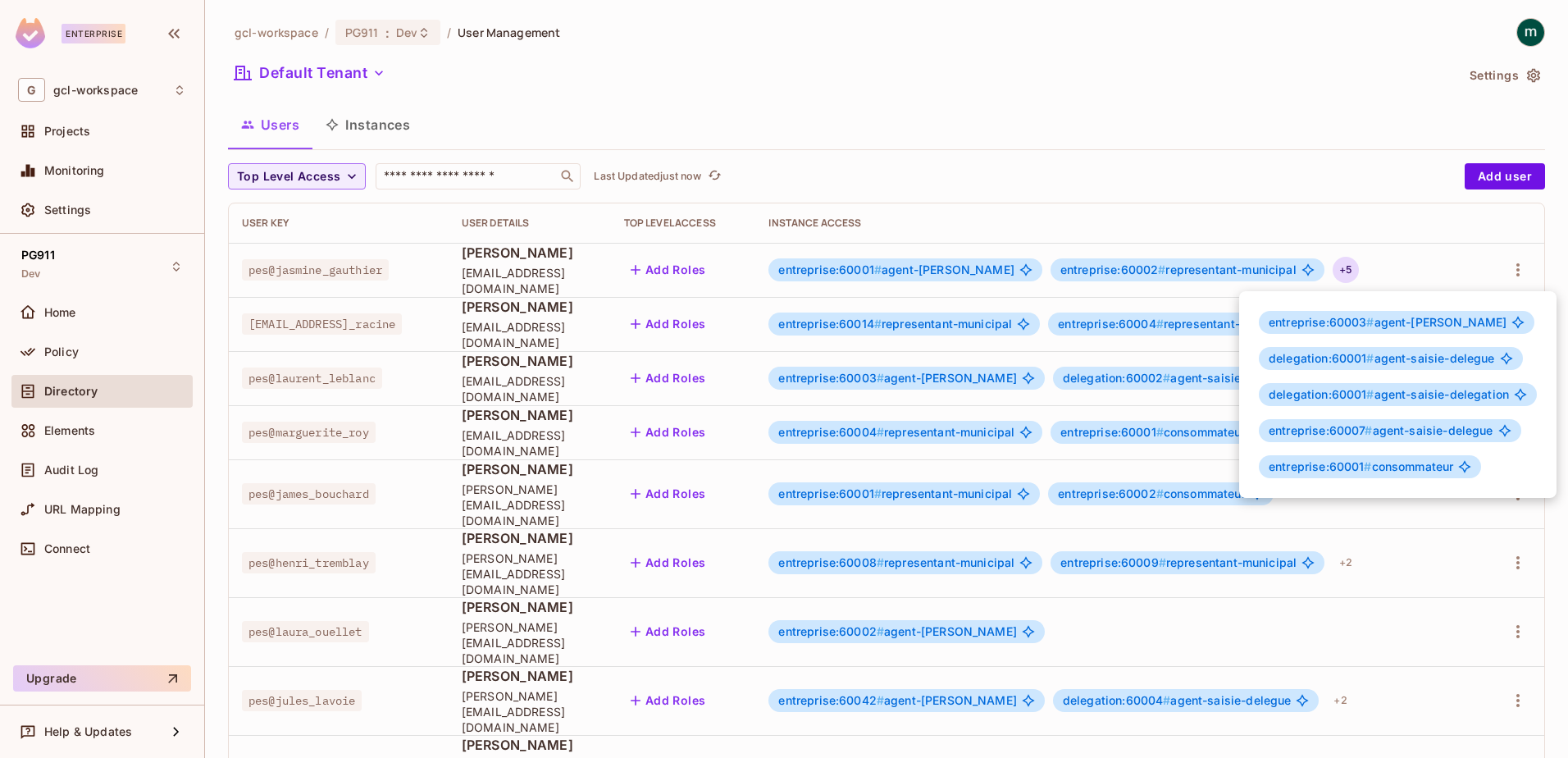
click at [743, 64] on div at bounding box center [784, 379] width 1568 height 758
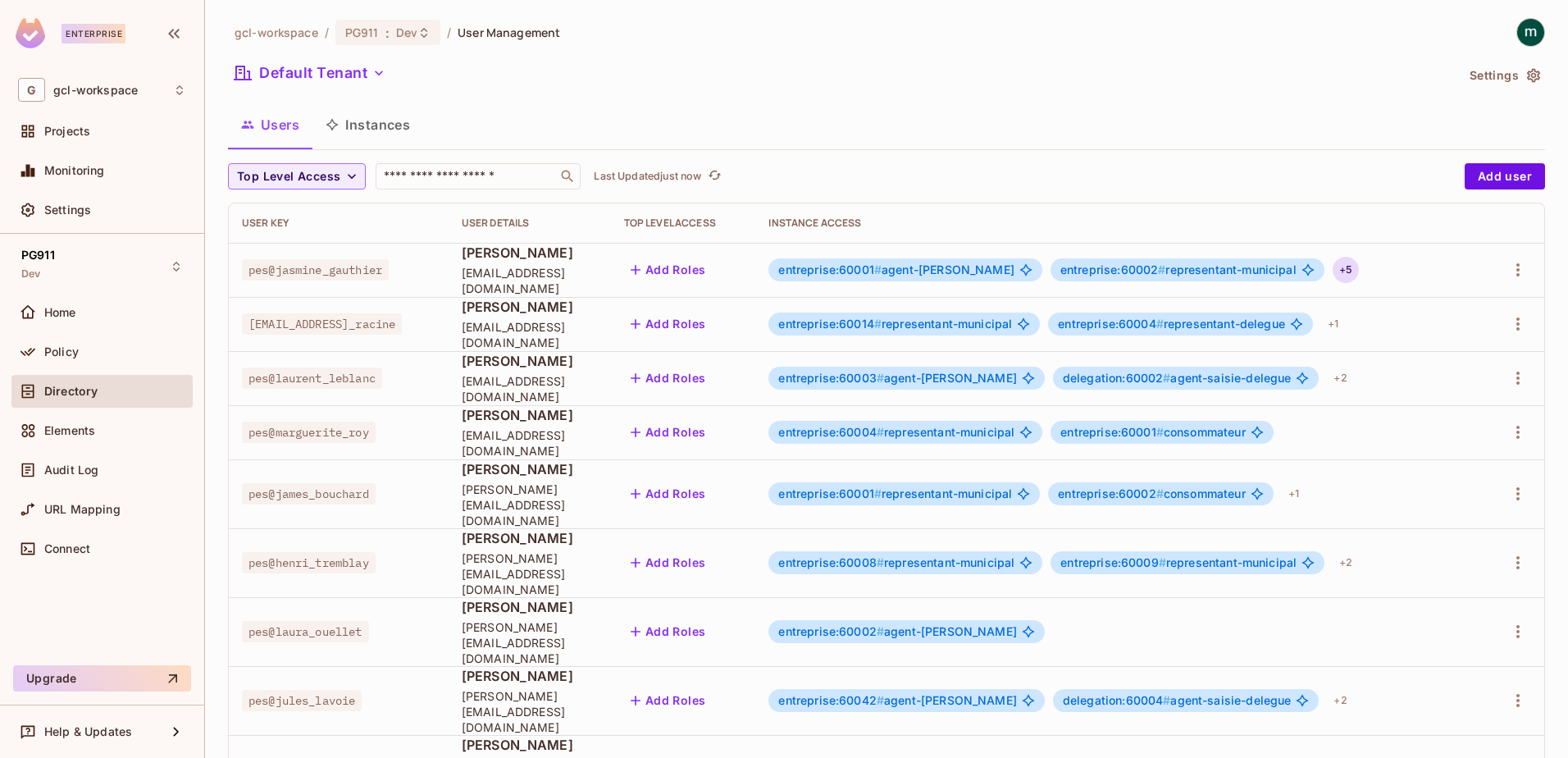
click at [1334, 274] on div "+ 5" at bounding box center [1346, 270] width 26 height 26
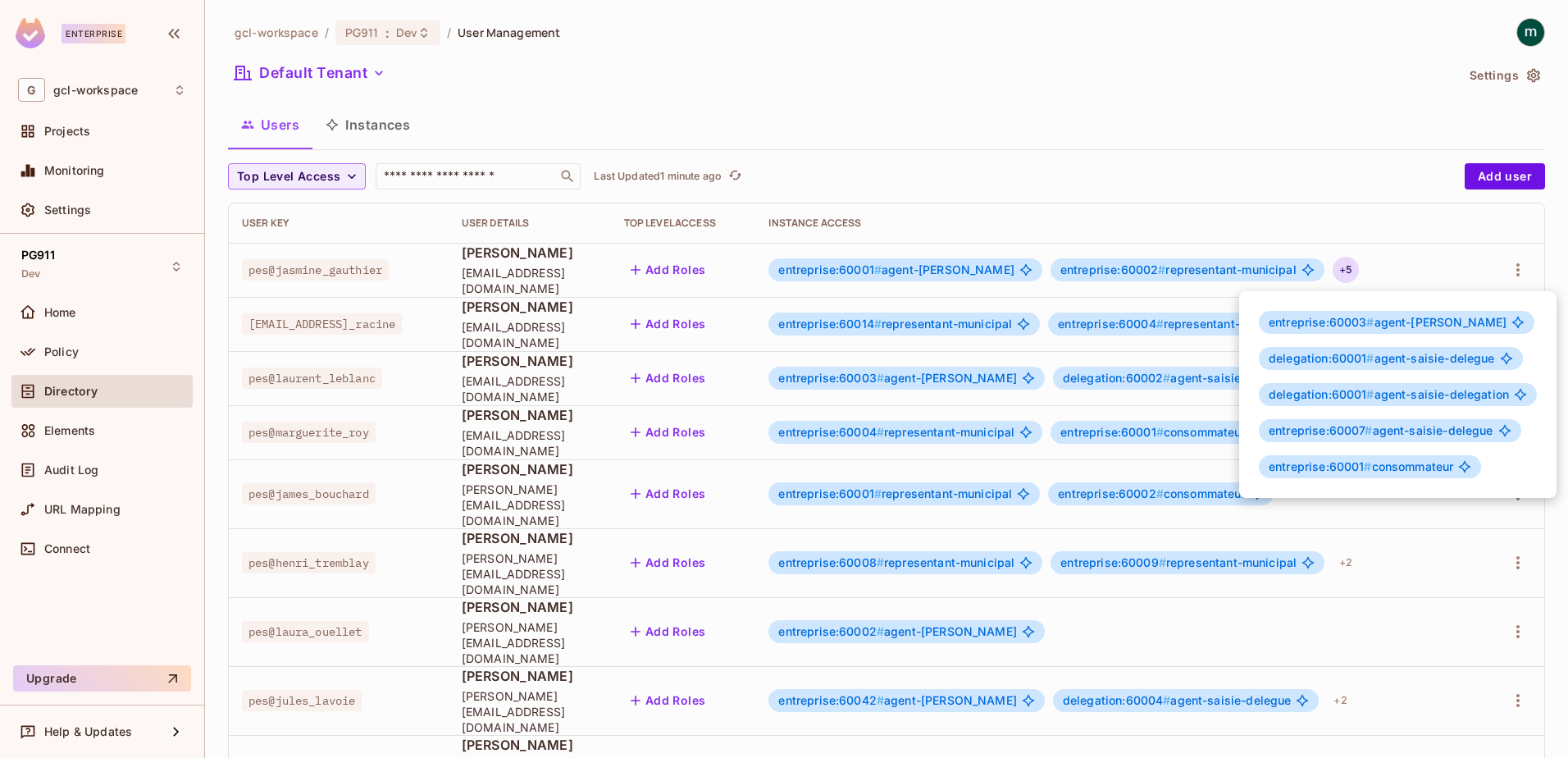
click at [520, 170] on div at bounding box center [784, 379] width 1568 height 758
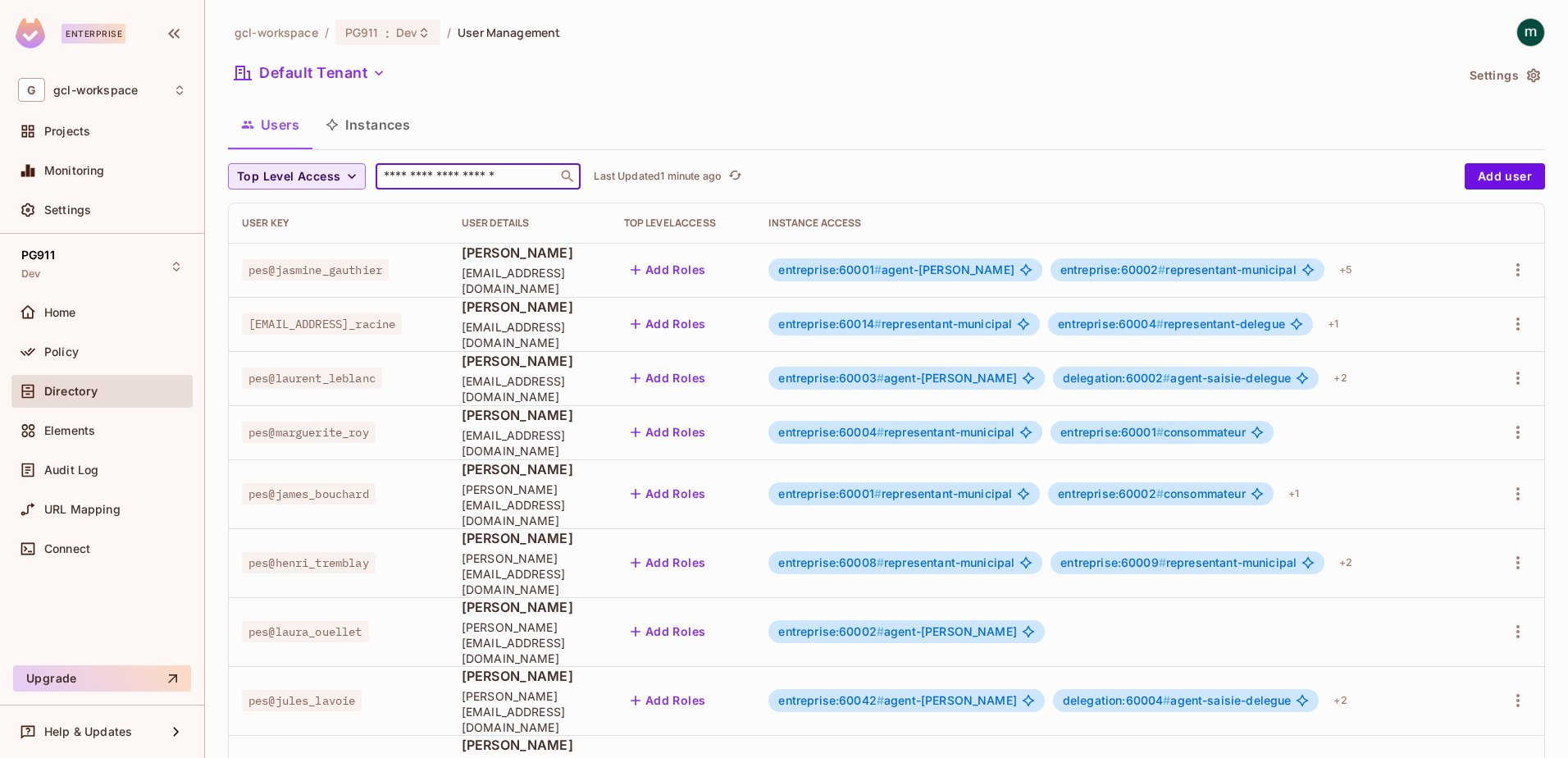
drag, startPoint x: 519, startPoint y: 175, endPoint x: 301, endPoint y: 170, distance: 218.1
click at [301, 170] on div "Top Level Access ​ Last Updated 1 minute ago" at bounding box center [842, 177] width 1228 height 26
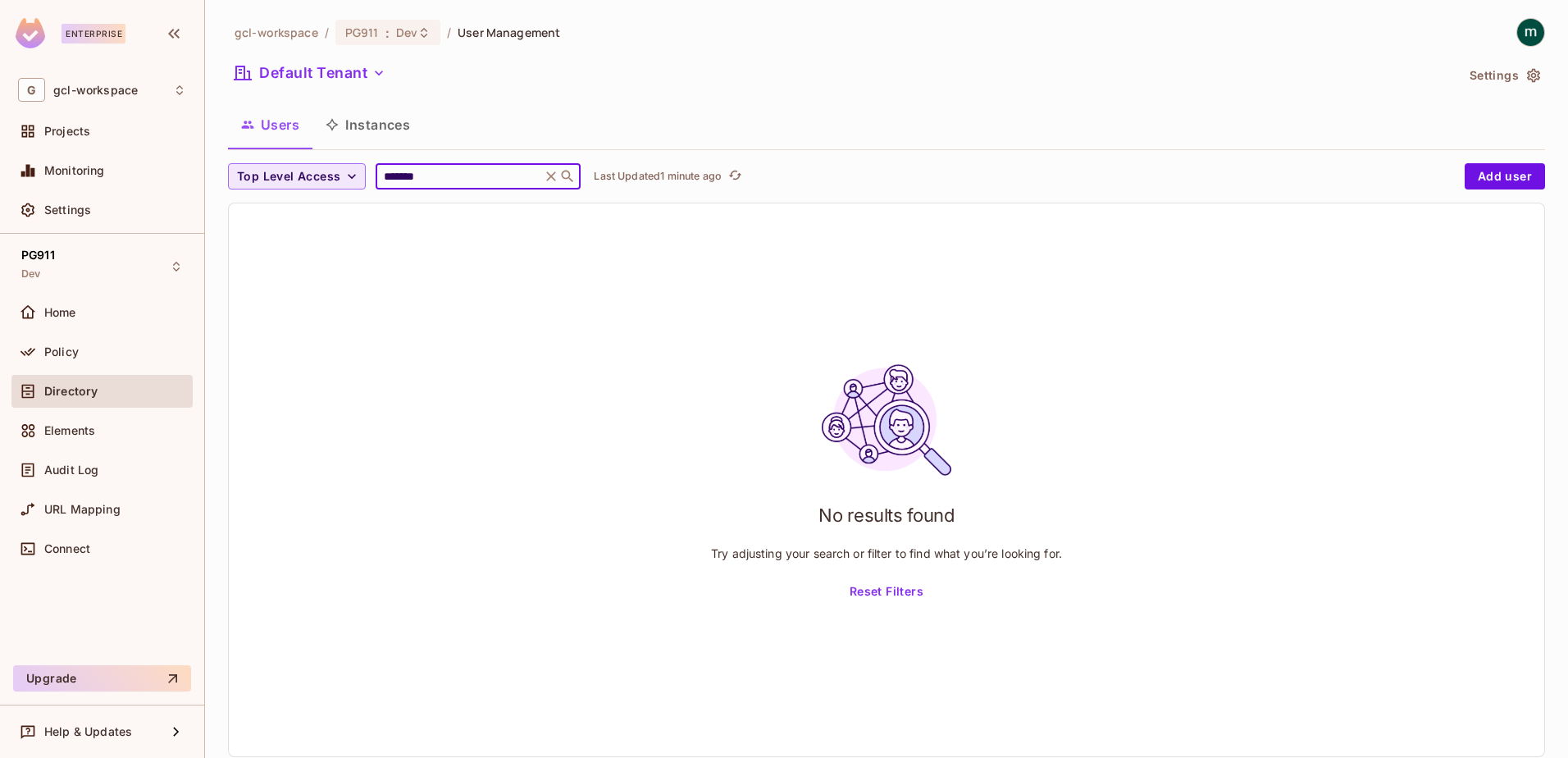
drag, startPoint x: 454, startPoint y: 176, endPoint x: 357, endPoint y: 172, distance: 97.1
click at [358, 171] on div "Top Level Access ******* ​ Last Updated 1 minute ago" at bounding box center [842, 177] width 1228 height 26
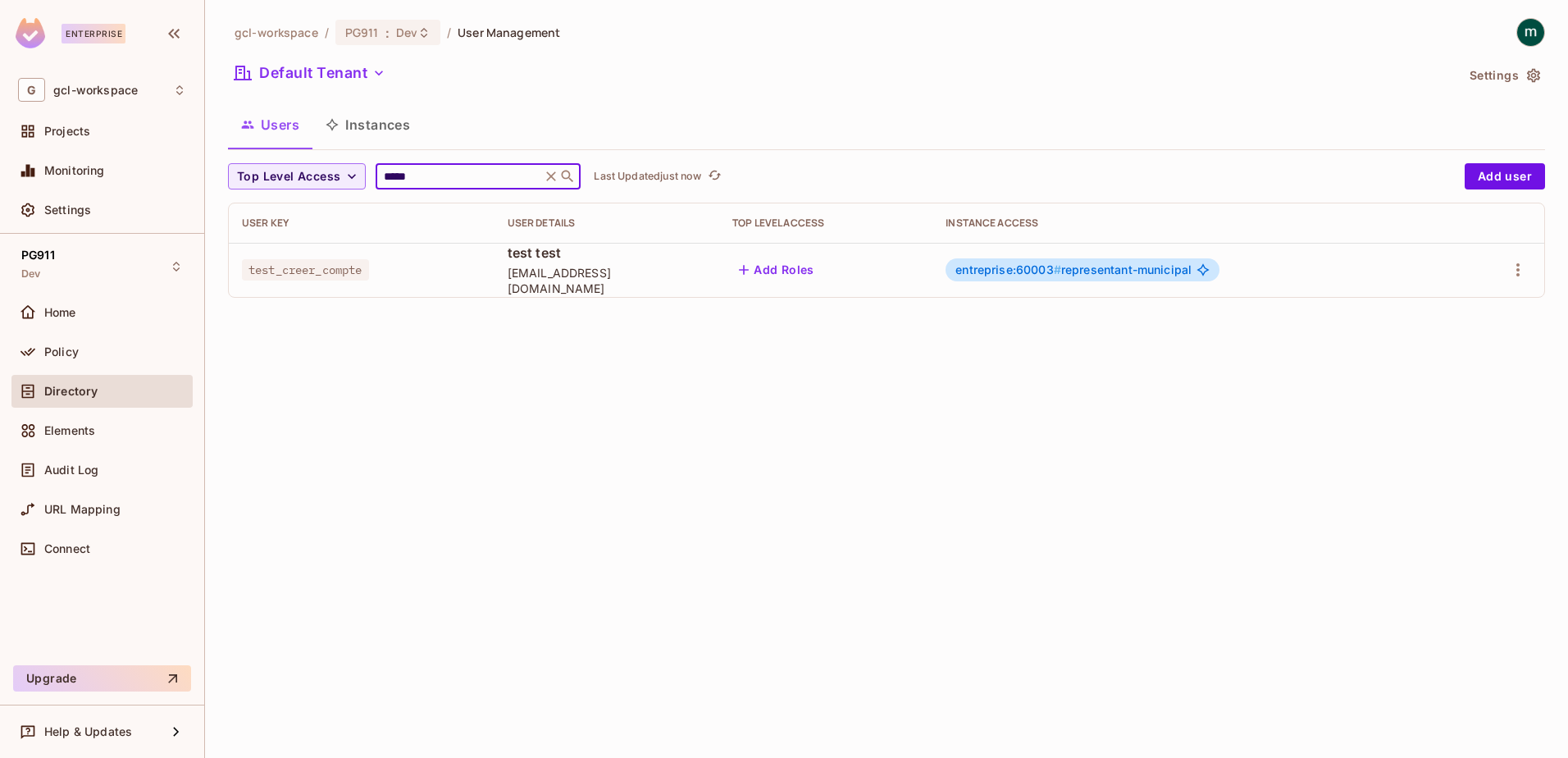
type input "*****"
drag, startPoint x: 249, startPoint y: 270, endPoint x: 379, endPoint y: 270, distance: 130.0
click at [379, 270] on div "test_creer_compte" at bounding box center [361, 270] width 239 height 16
click at [1517, 269] on icon "button" at bounding box center [1517, 270] width 3 height 13
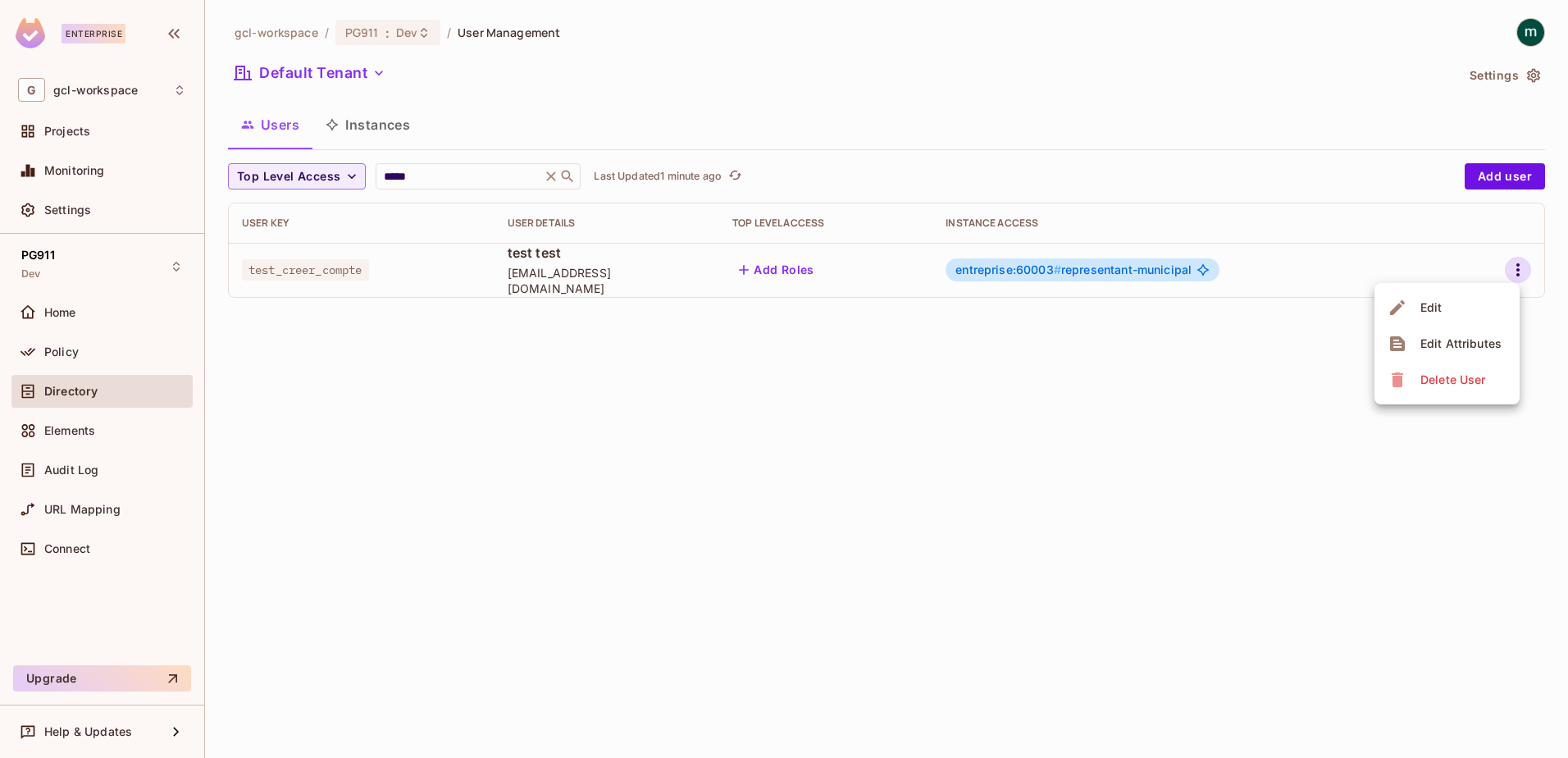
drag, startPoint x: 309, startPoint y: 272, endPoint x: 284, endPoint y: 274, distance: 25.1
click at [284, 277] on div at bounding box center [784, 379] width 1568 height 758
click at [301, 271] on span "test_creer_compte" at bounding box center [305, 270] width 127 height 22
copy span "test_creer_compte"
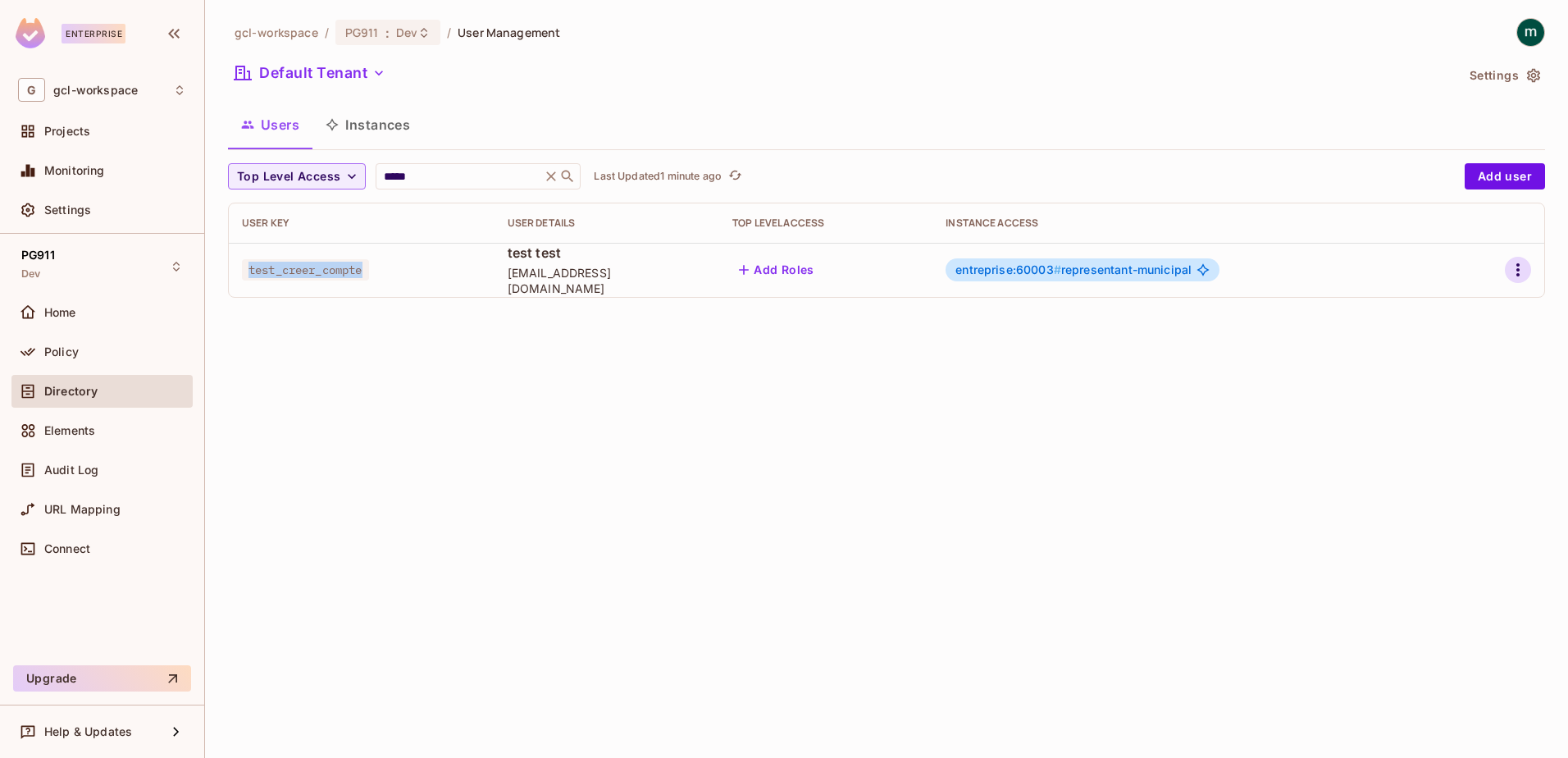
click at [1513, 272] on icon "button" at bounding box center [1517, 270] width 20 height 20
click at [1405, 307] on icon at bounding box center [1397, 308] width 20 height 20
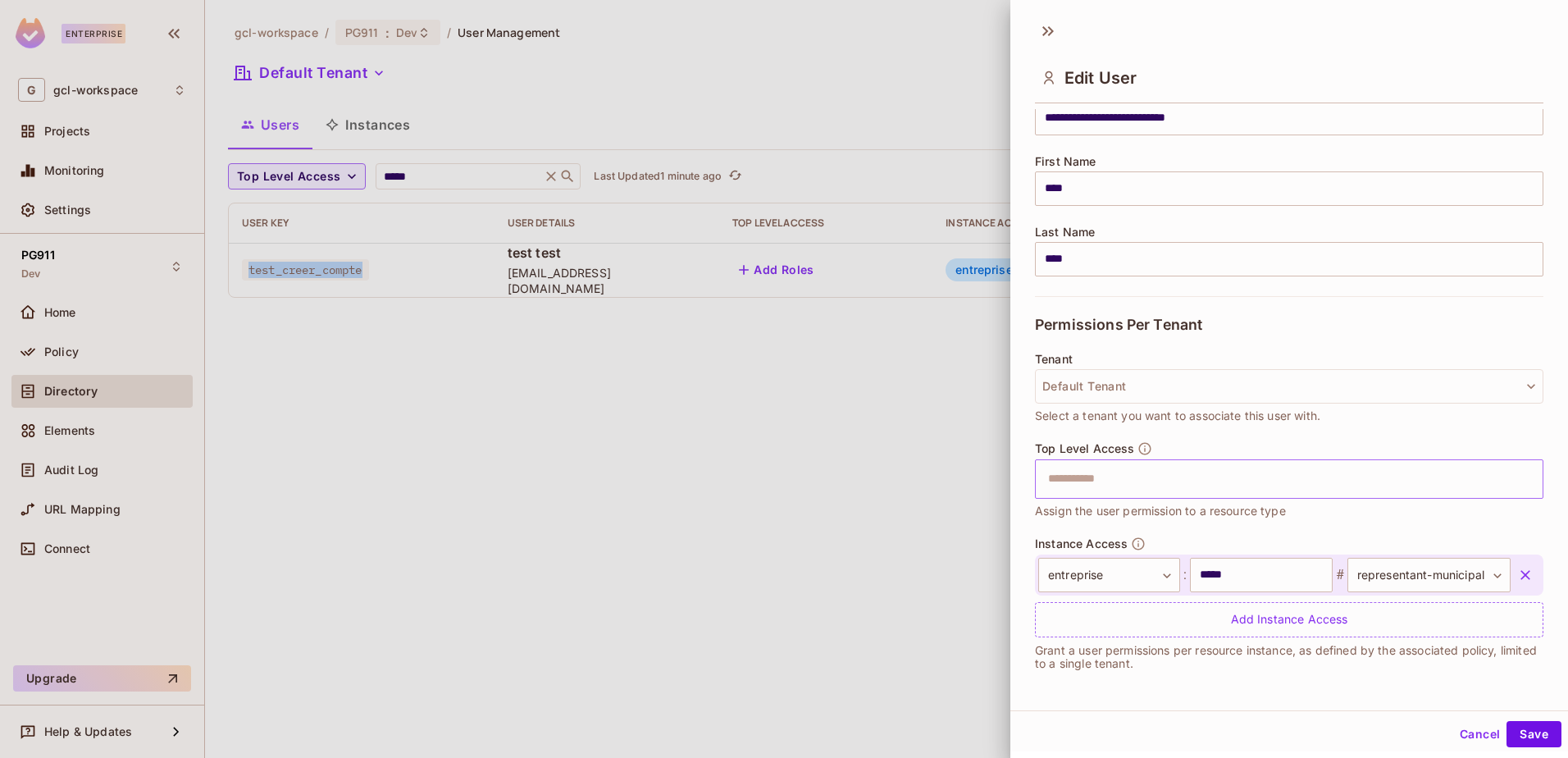
scroll to position [3, 0]
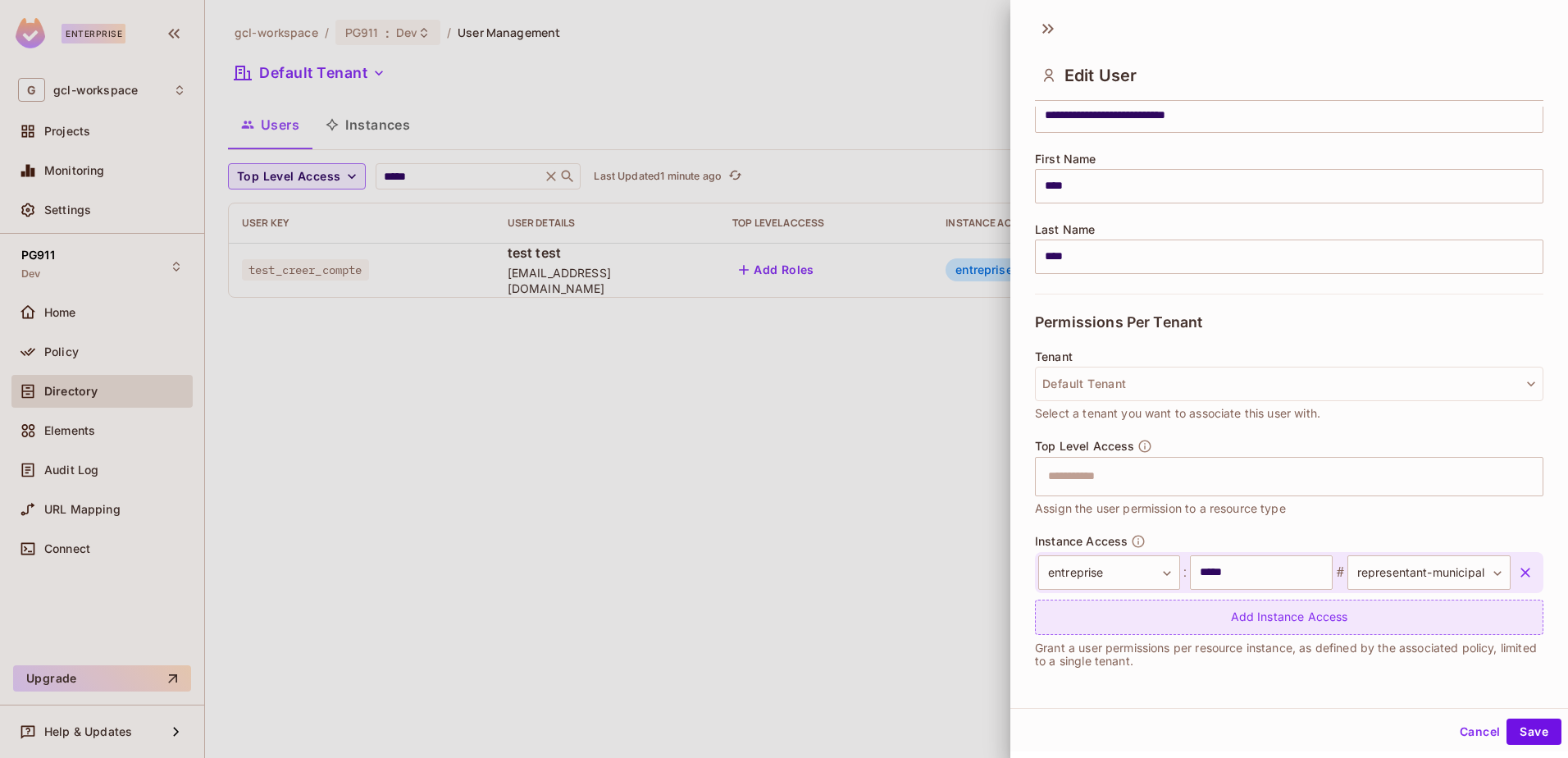
click at [1239, 622] on div "Add Instance Access" at bounding box center [1289, 617] width 509 height 35
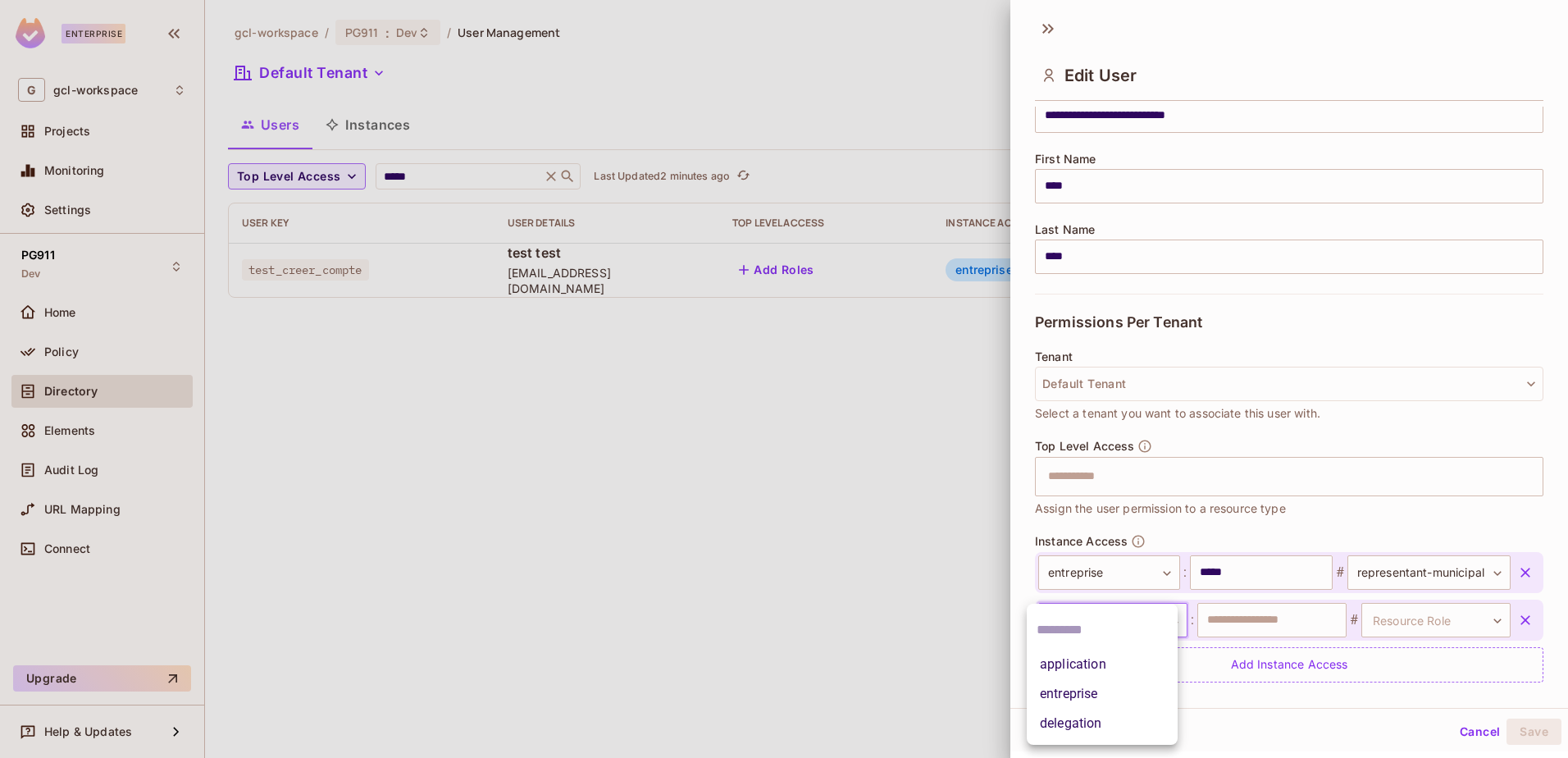
click at [1082, 628] on body "**********" at bounding box center [784, 379] width 1568 height 758
click at [1057, 669] on li "application" at bounding box center [1102, 664] width 151 height 29
click at [1297, 624] on input "text" at bounding box center [1272, 620] width 149 height 34
click at [1316, 618] on input "text" at bounding box center [1272, 620] width 149 height 34
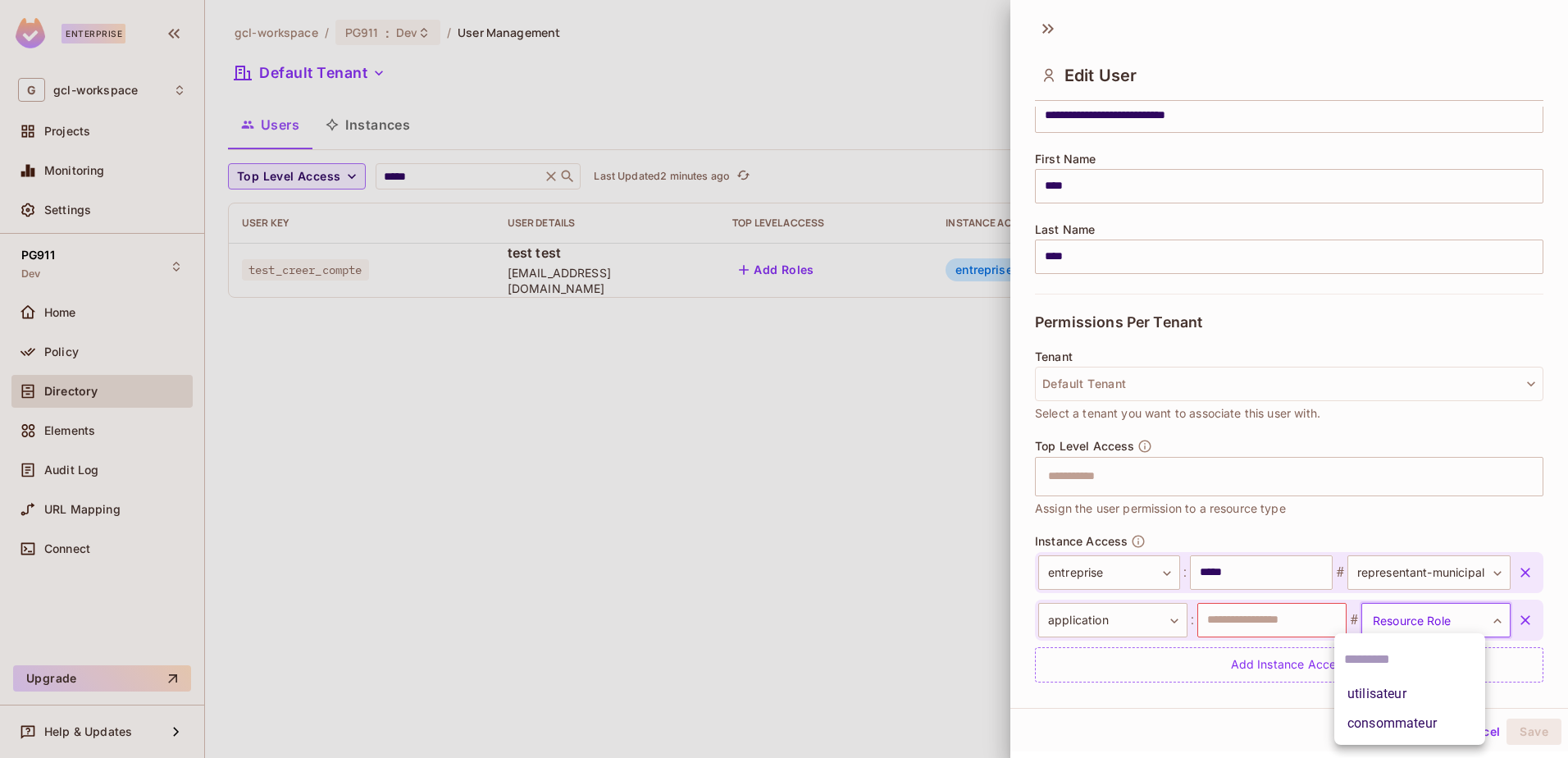
click at [1471, 617] on body "**********" at bounding box center [784, 379] width 1568 height 758
click at [1361, 694] on li "utilisateur" at bounding box center [1410, 694] width 151 height 29
type input "**********"
click at [1249, 626] on input "text" at bounding box center [1272, 620] width 149 height 34
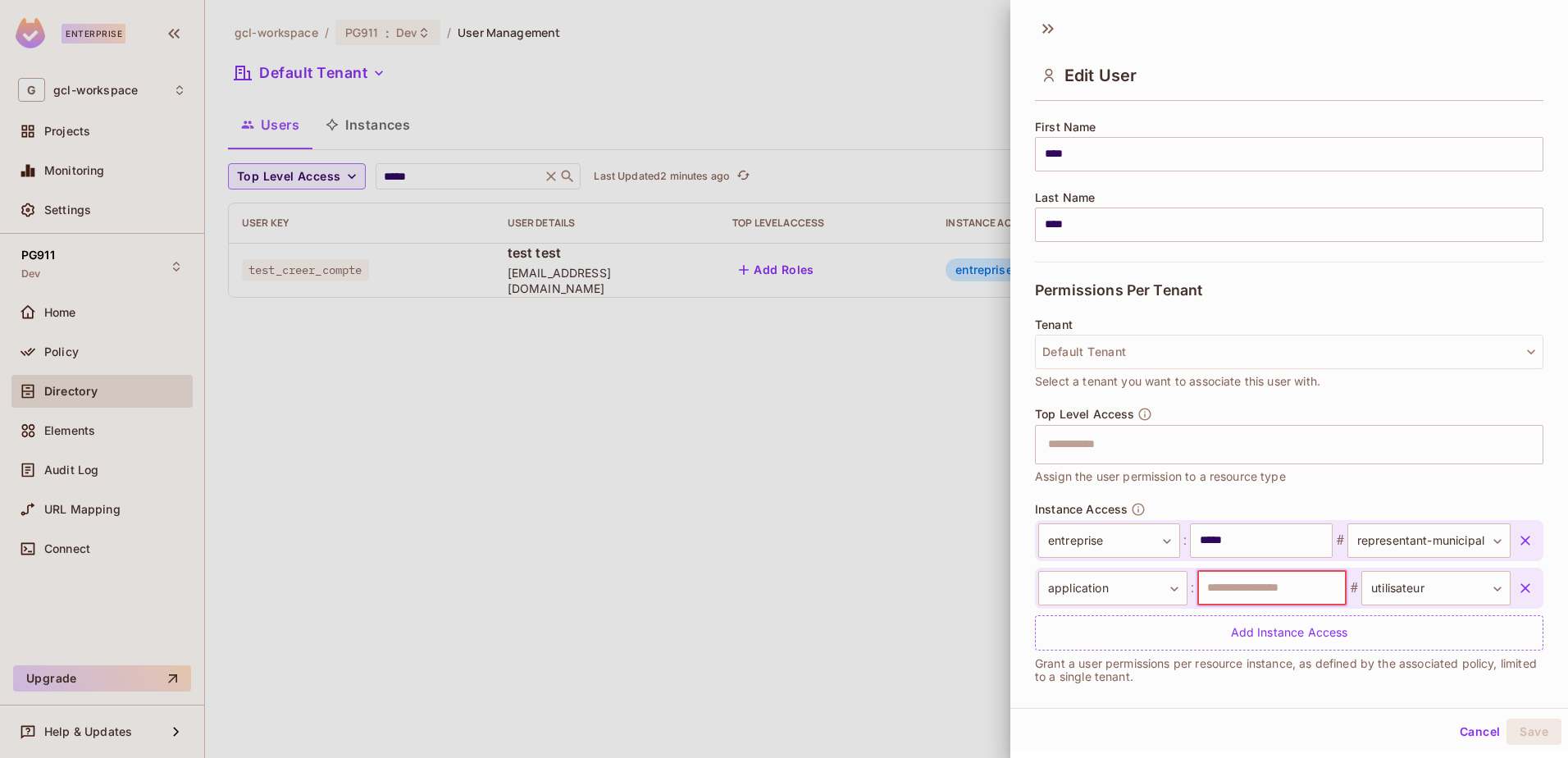
scroll to position [210, 0]
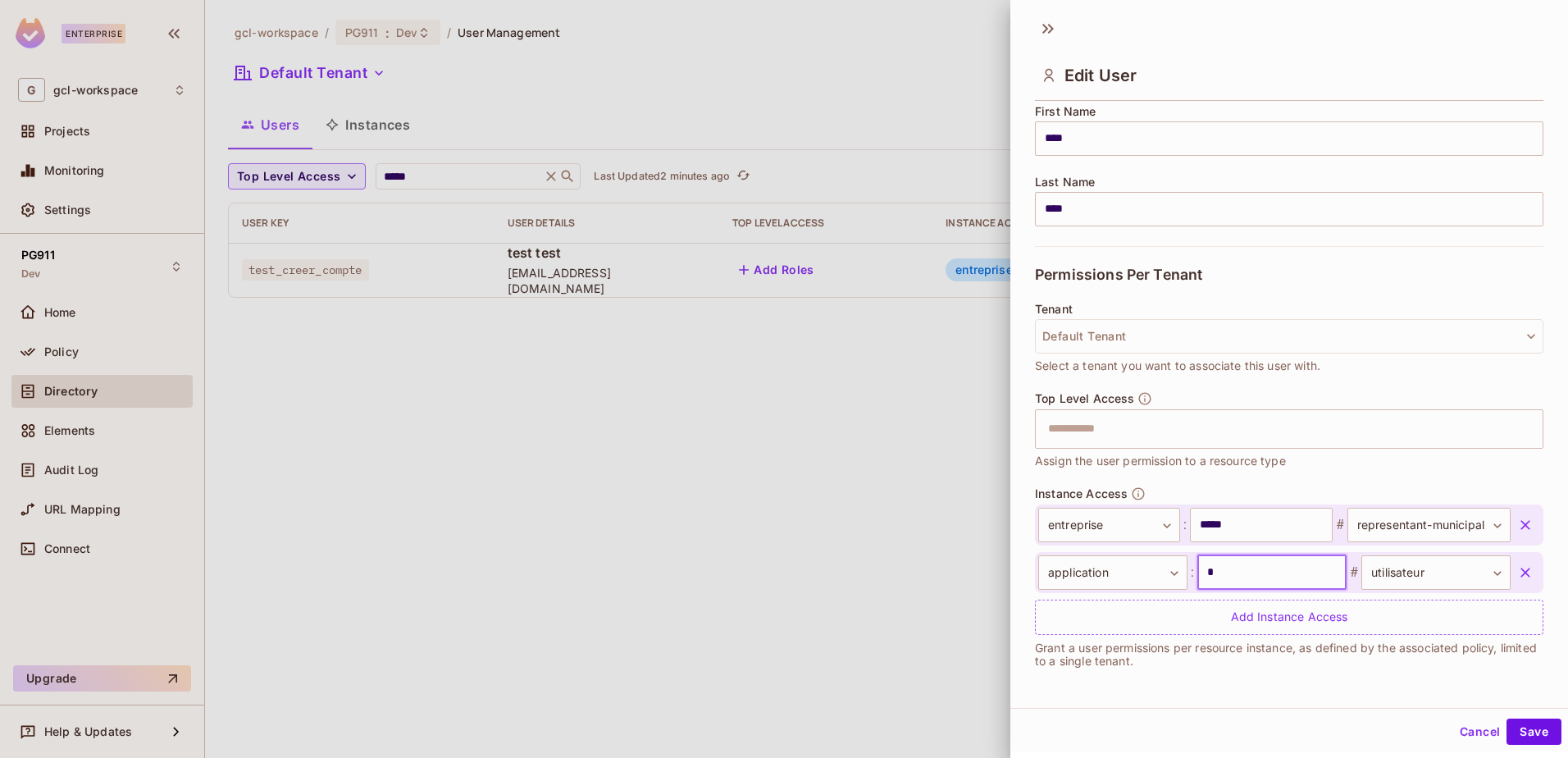
click at [1224, 569] on input "*" at bounding box center [1272, 573] width 149 height 34
type input "*****"
click at [1242, 523] on input "*****" at bounding box center [1261, 525] width 142 height 34
click at [1164, 573] on body "**********" at bounding box center [784, 379] width 1568 height 758
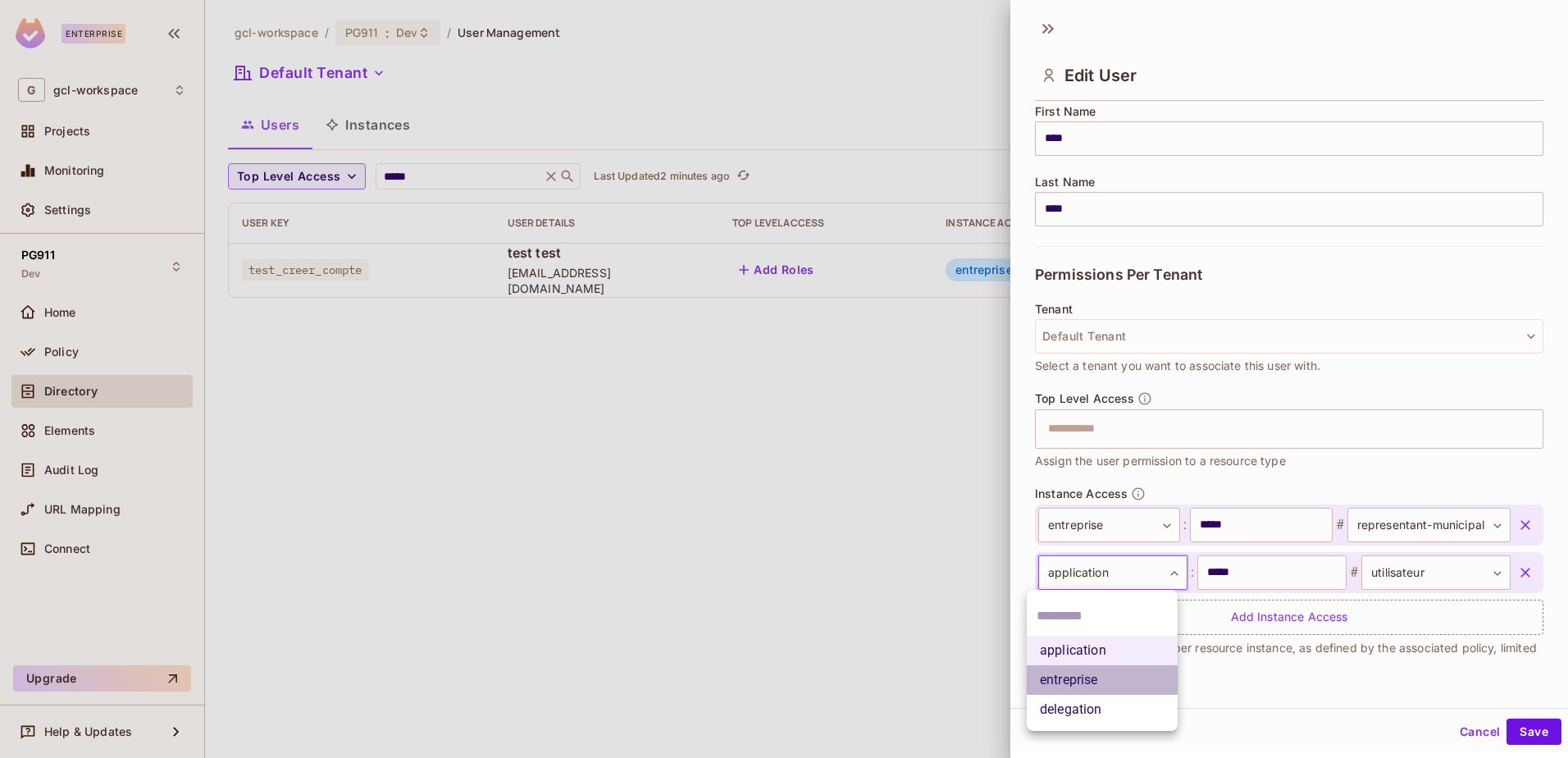
click at [1056, 678] on li "entreprise" at bounding box center [1102, 679] width 151 height 29
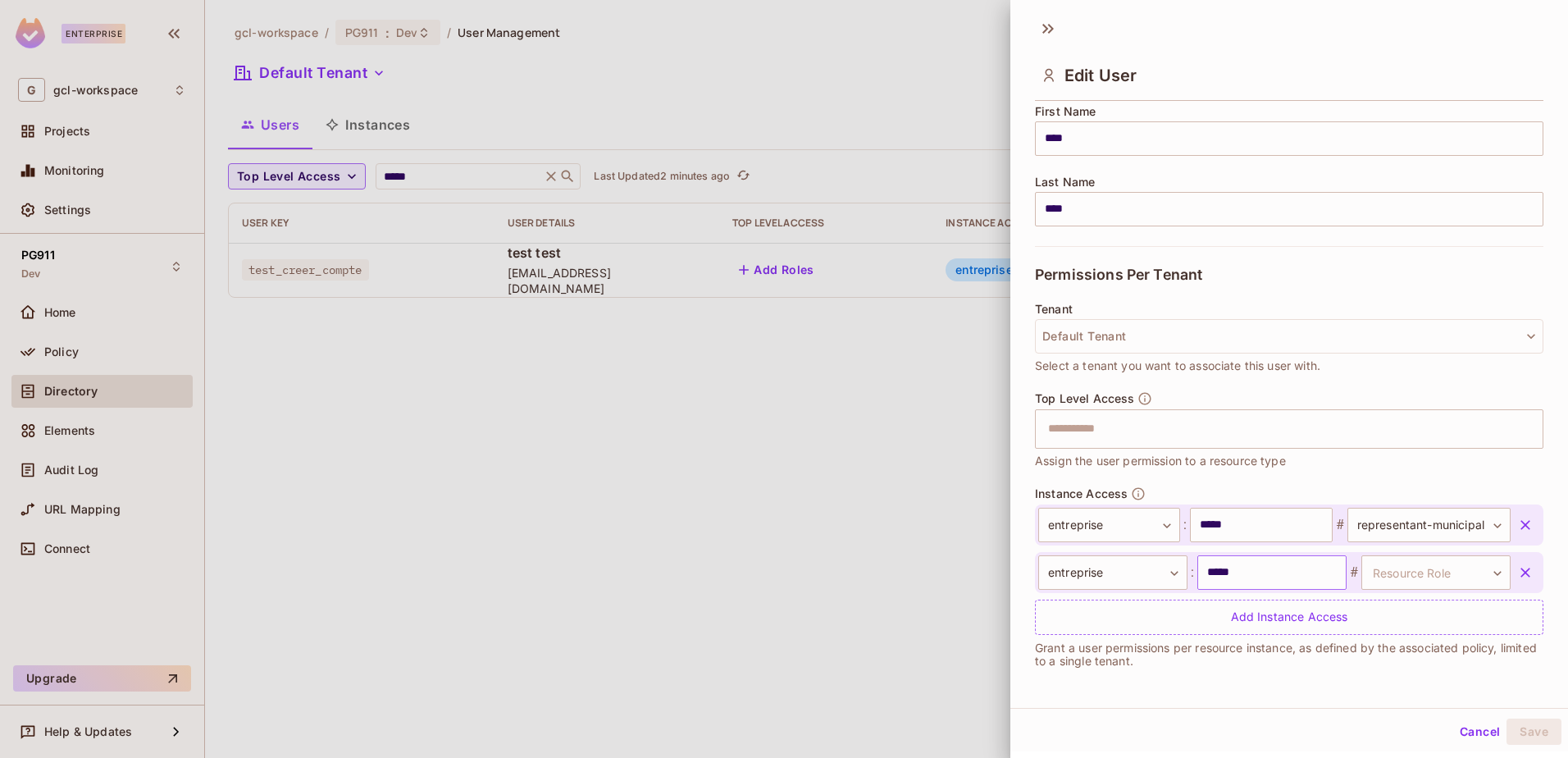
click at [1264, 576] on input "*****" at bounding box center [1272, 573] width 149 height 34
click at [1165, 573] on body "**********" at bounding box center [784, 379] width 1568 height 758
click at [1070, 645] on li "application" at bounding box center [1102, 650] width 151 height 29
click at [1472, 572] on body "**********" at bounding box center [784, 379] width 1568 height 758
click at [1361, 648] on li "utilisateur" at bounding box center [1410, 650] width 151 height 29
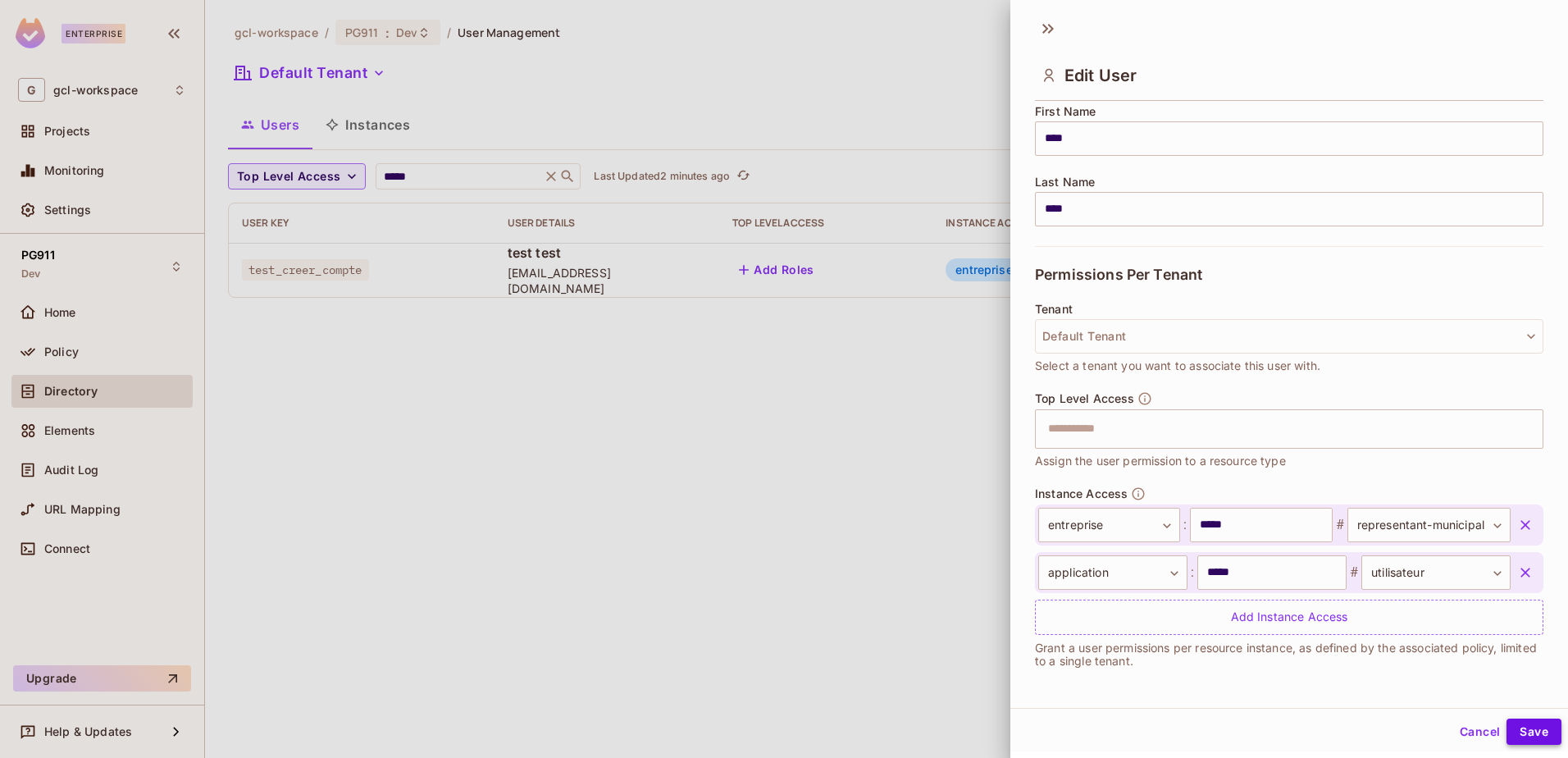
click at [1510, 731] on button "Save" at bounding box center [1534, 732] width 55 height 26
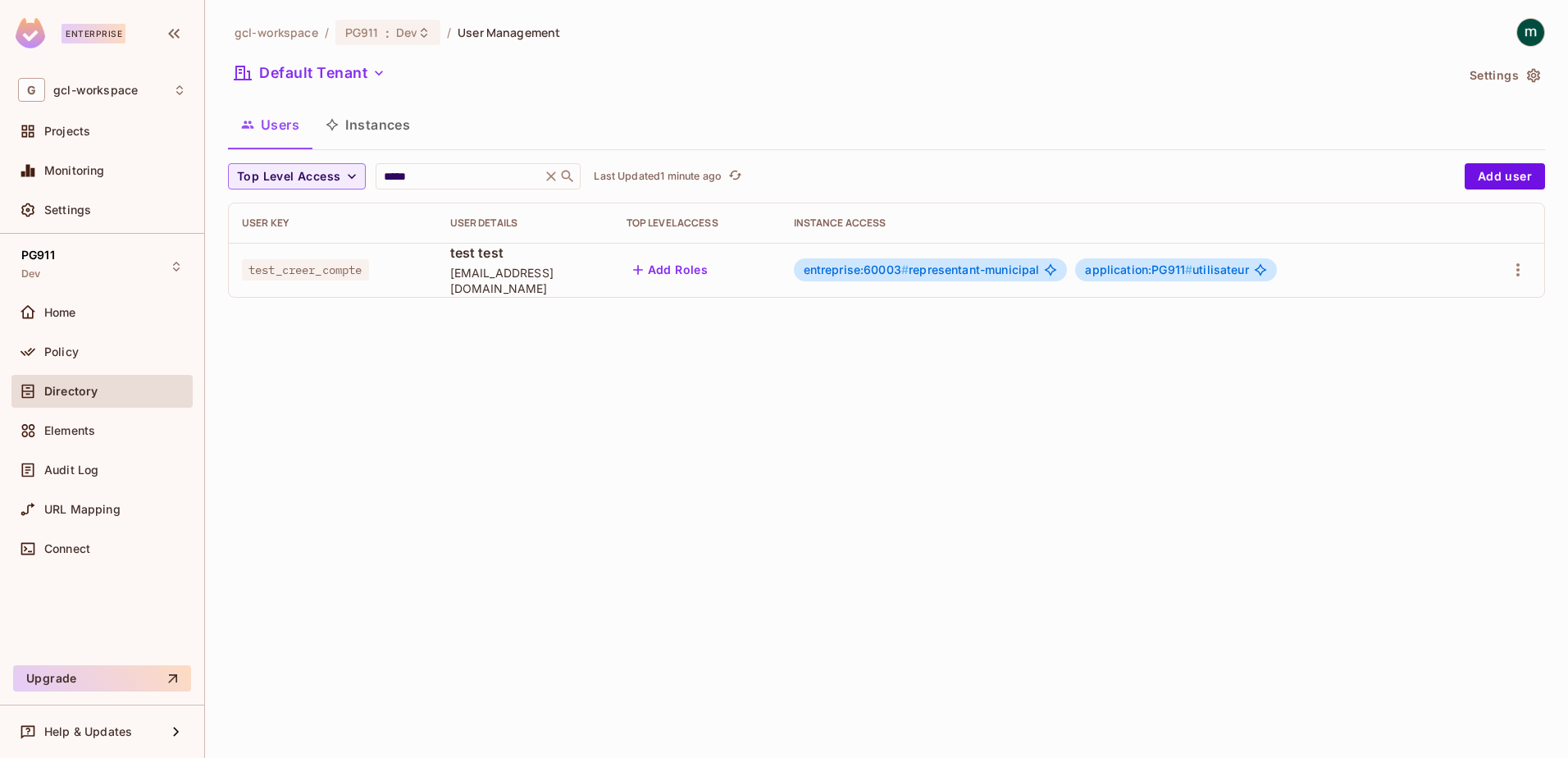
click at [1036, 453] on div "gcl-workspace / PG911 : Dev / User Management Default Tenant Settings Users Ins…" at bounding box center [886, 379] width 1363 height 758
